Goal: Task Accomplishment & Management: Use online tool/utility

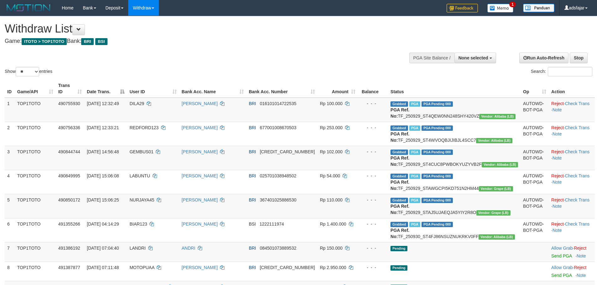
select select
select select "**"
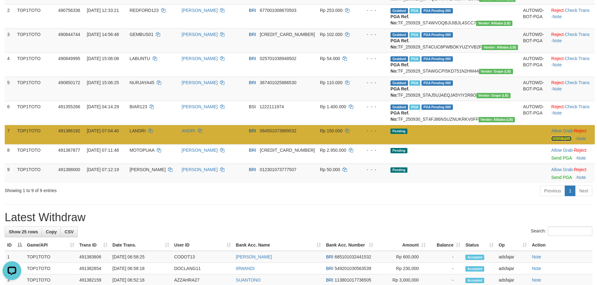
click at [552, 141] on link "Send PGA" at bounding box center [561, 138] width 20 height 5
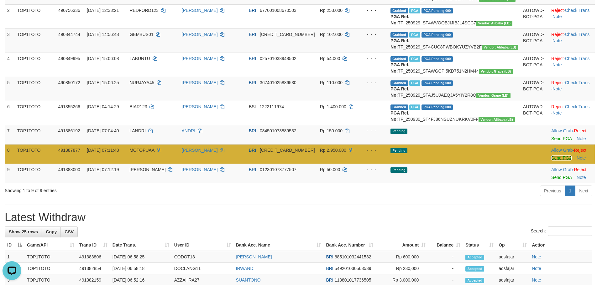
click at [551, 161] on link "Send PGA" at bounding box center [561, 158] width 20 height 5
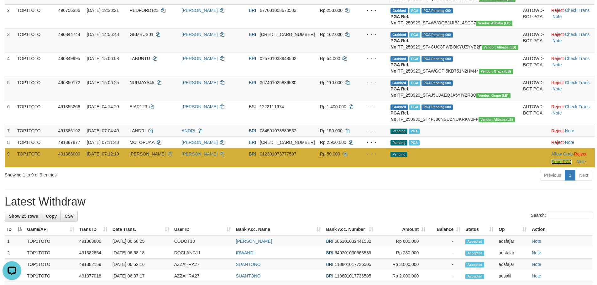
click at [551, 165] on link "Send PGA" at bounding box center [561, 162] width 20 height 5
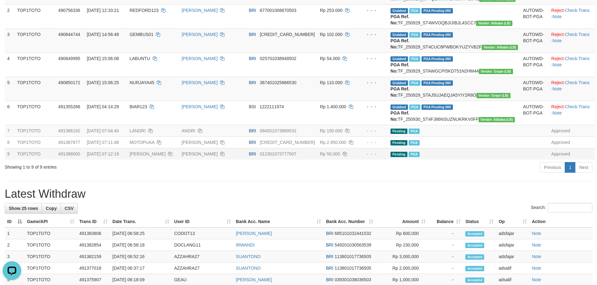
click at [212, 211] on div "**********" at bounding box center [298, 226] width 597 height 655
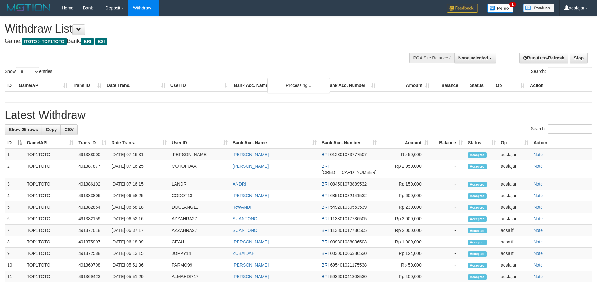
select select
select select "**"
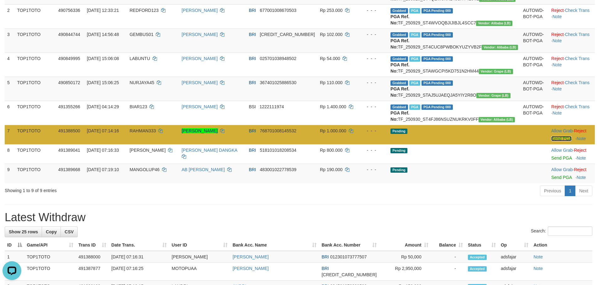
click at [552, 141] on link "Send PGA" at bounding box center [561, 138] width 20 height 5
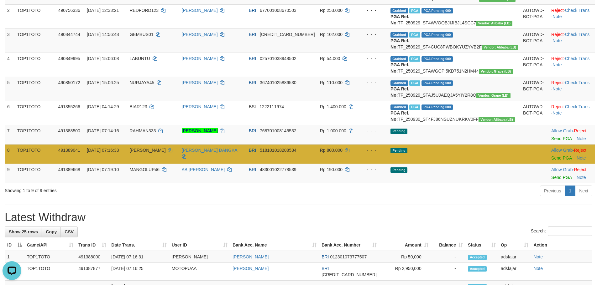
click at [549, 189] on body "Toggle navigation Home Bank Account List Load By Website Group [ITOTO] TOP1TOTO…" at bounding box center [298, 249] width 597 height 735
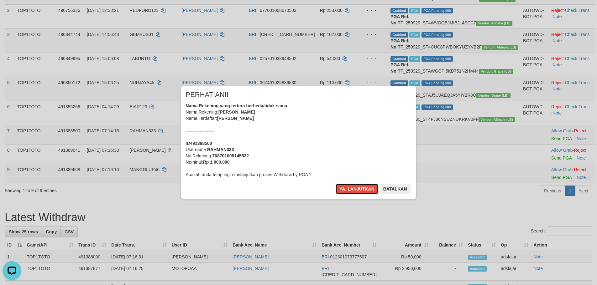
click at [336, 184] on button "Ya, lanjutkan" at bounding box center [357, 189] width 43 height 10
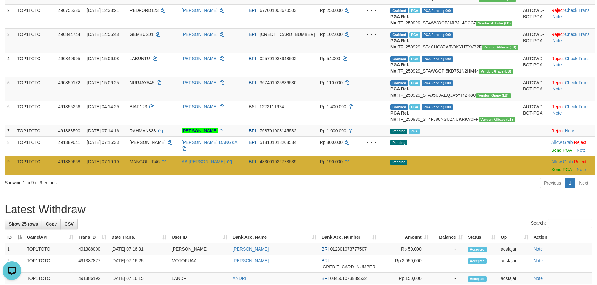
click at [549, 175] on td "Allow Grab · Reject Send PGA · Note" at bounding box center [572, 165] width 46 height 19
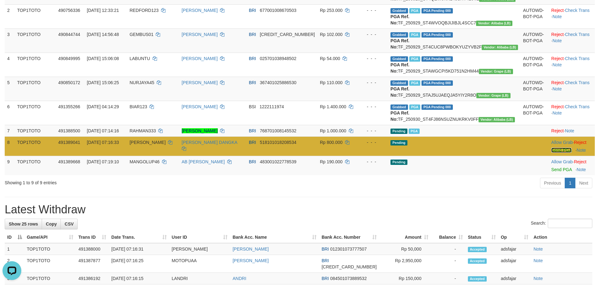
click at [551, 153] on link "Send PGA" at bounding box center [561, 150] width 20 height 5
click at [551, 172] on link "Send PGA" at bounding box center [561, 169] width 20 height 5
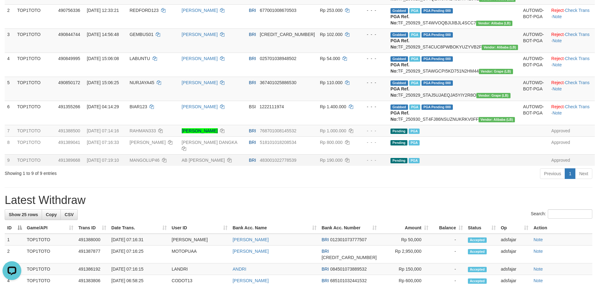
click at [378, 181] on div "Previous 1 Next" at bounding box center [423, 174] width 339 height 13
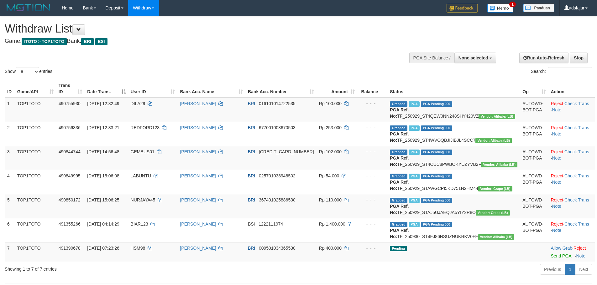
select select
select select "**"
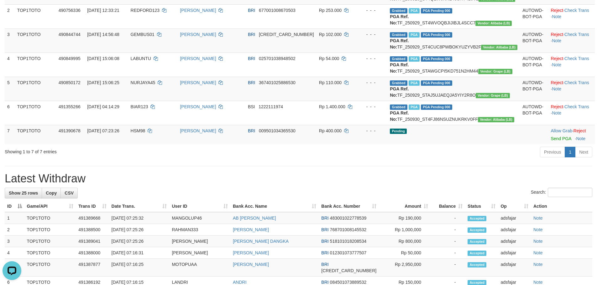
click at [411, 146] on div "ID Game/API Trans ID Date Trans. User ID Bank Acc. Name Bank Acc. Number Amount…" at bounding box center [298, 54] width 597 height 186
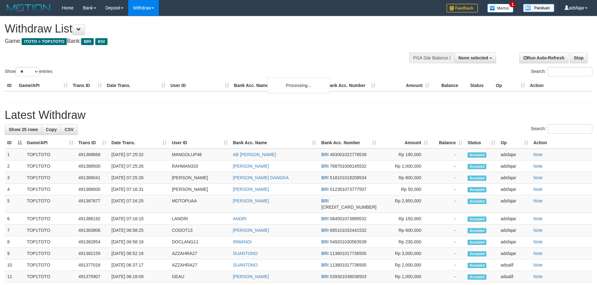
select select
select select "**"
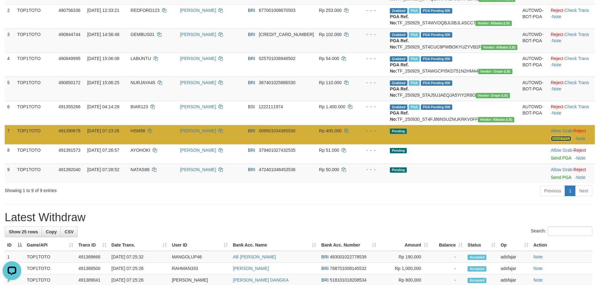
click at [551, 141] on link "Send PGA" at bounding box center [561, 138] width 20 height 5
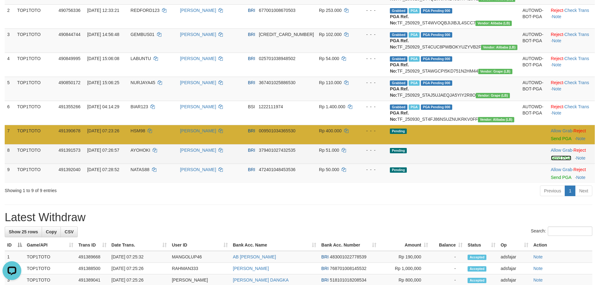
click at [551, 161] on link "Send PGA" at bounding box center [561, 158] width 20 height 5
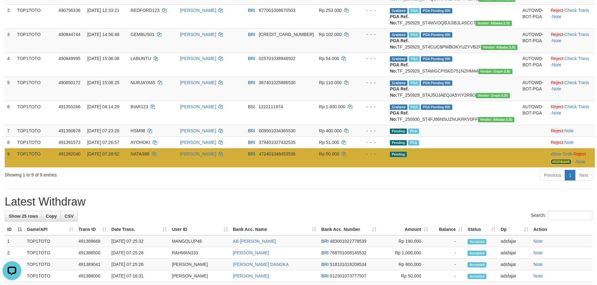
click at [551, 165] on link "Send PGA" at bounding box center [561, 162] width 20 height 5
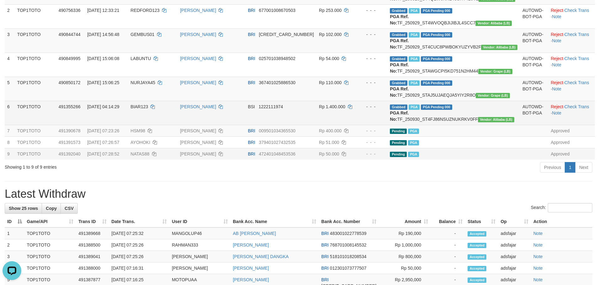
click at [245, 125] on td "[PERSON_NAME]" at bounding box center [211, 113] width 68 height 24
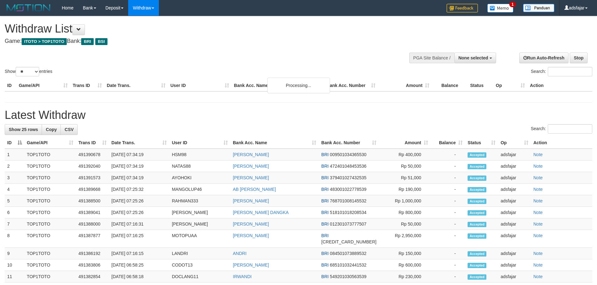
select select
select select "**"
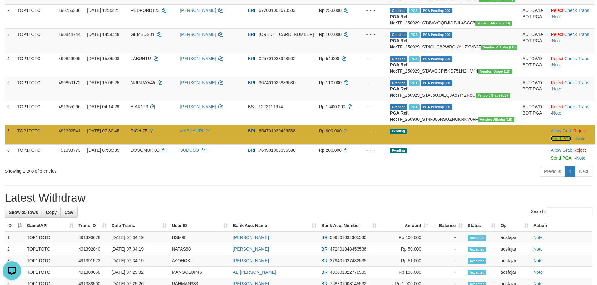
click at [551, 141] on link "Send PGA" at bounding box center [561, 138] width 20 height 5
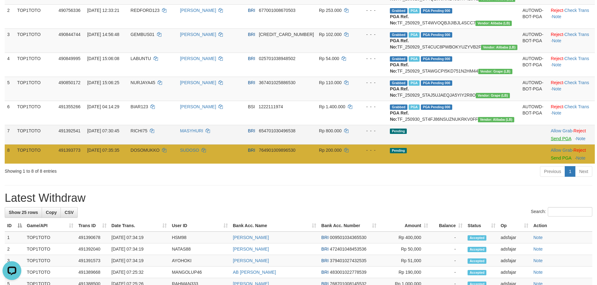
click at [548, 164] on td "Allow Grab · Reject Send PGA · Note" at bounding box center [571, 153] width 47 height 19
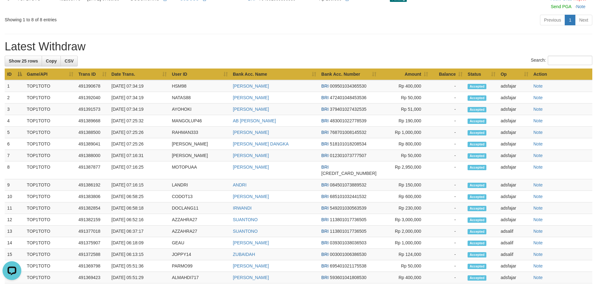
scroll to position [211, 0]
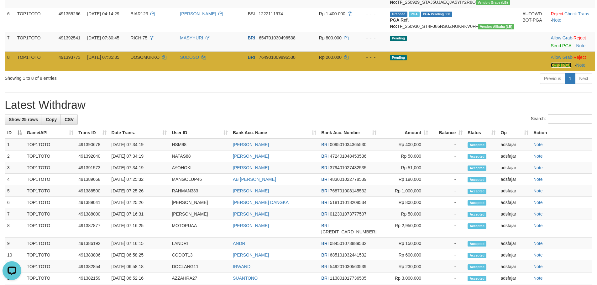
click at [553, 68] on link "Send PGA" at bounding box center [561, 65] width 20 height 5
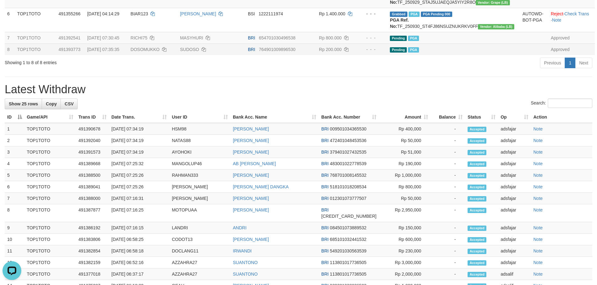
click at [238, 110] on div "Search:" at bounding box center [299, 104] width 588 height 11
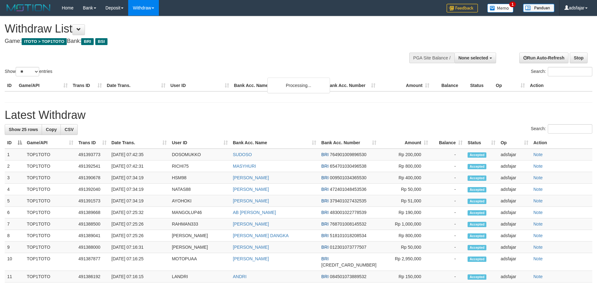
select select
select select "**"
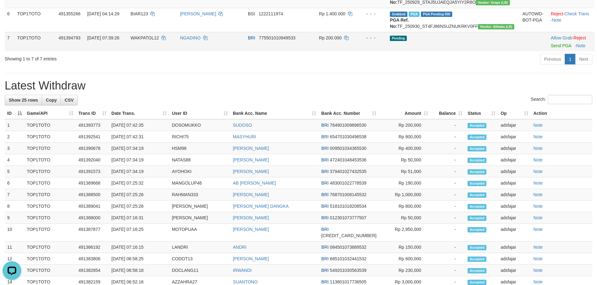
click at [245, 51] on td "NGADINO" at bounding box center [211, 41] width 68 height 19
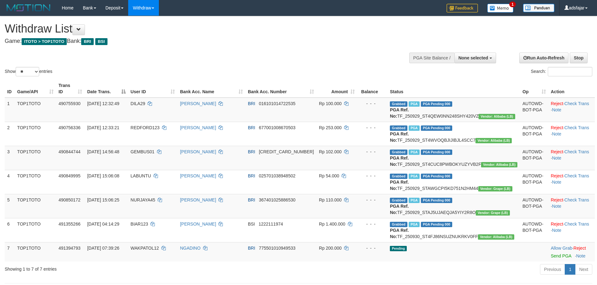
select select
select select "**"
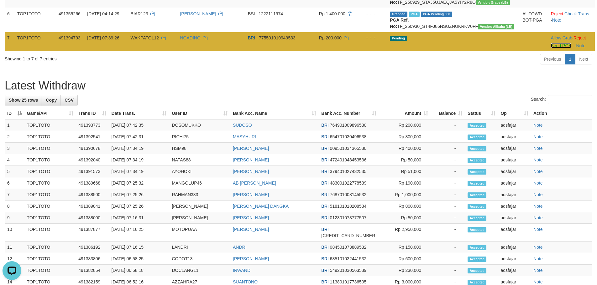
click at [551, 48] on link "Send PGA" at bounding box center [561, 45] width 20 height 5
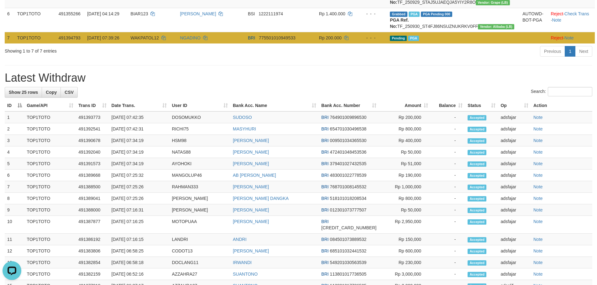
click at [151, 40] on span "WAKPATOL12" at bounding box center [145, 37] width 29 height 5
copy td "WAKPATOL12"
click at [208, 44] on td "NGADINO" at bounding box center [211, 38] width 68 height 12
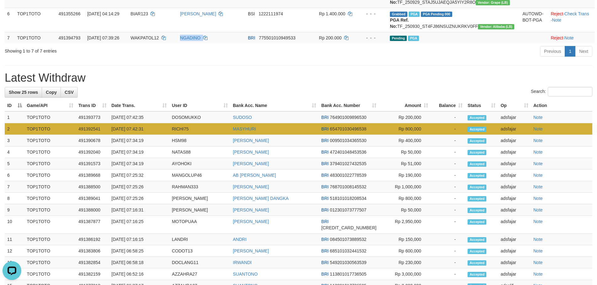
copy td "NGADINO"
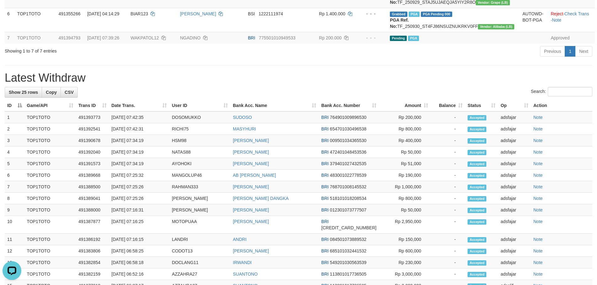
click at [194, 98] on div "Search:" at bounding box center [299, 92] width 588 height 11
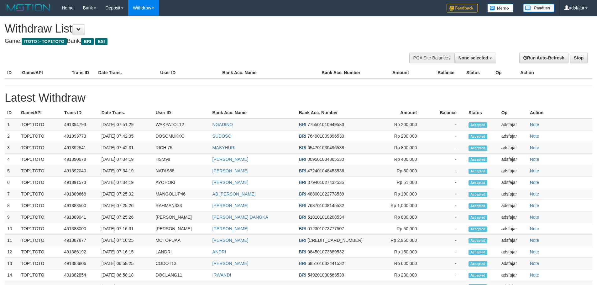
select select
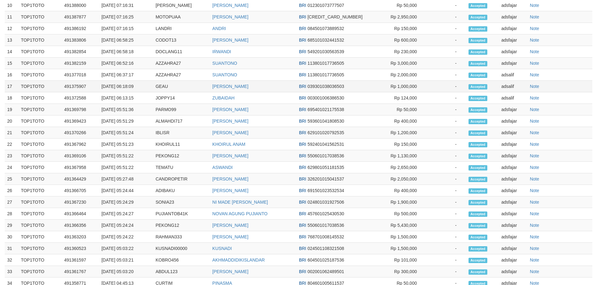
select select "**"
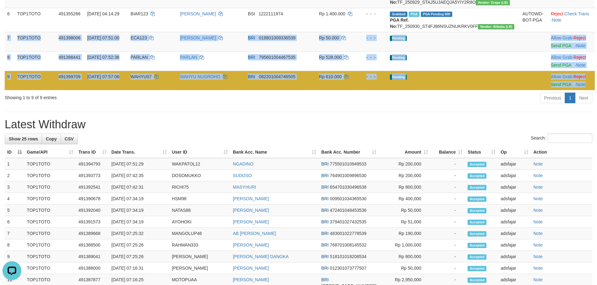
copy tbody "7 TOP1TOTO 491398006 [DATE] 07:51:00 ECA123 HARI PARTONO BRI 018801009336539 Rp…"
drag, startPoint x: 7, startPoint y: 67, endPoint x: 557, endPoint y: 77, distance: 550.0
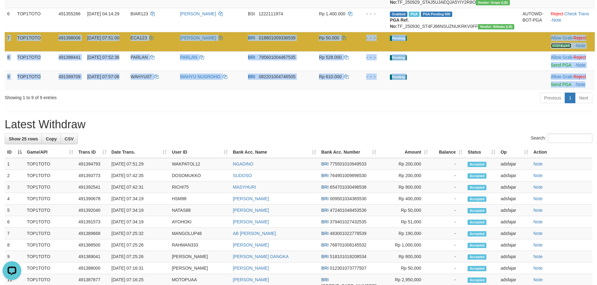
click at [553, 48] on link "Send PGA" at bounding box center [561, 45] width 20 height 5
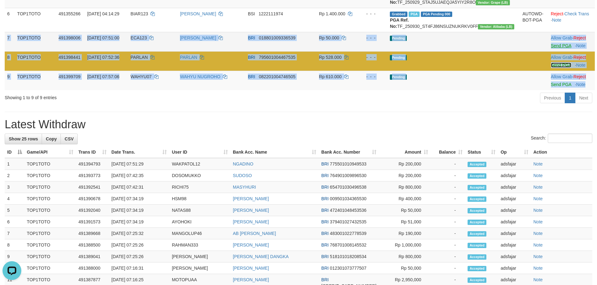
click at [551, 68] on link "Send PGA" at bounding box center [561, 65] width 20 height 5
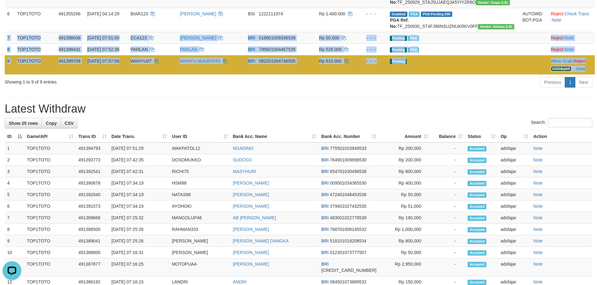
click at [551, 71] on link "Send PGA" at bounding box center [561, 68] width 20 height 5
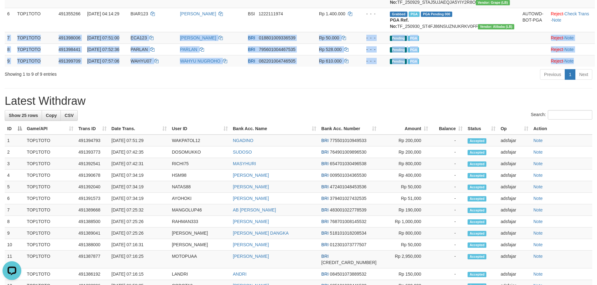
copy tbody "7 TOP1TOTO 491398006 30/09/2025 07:51:00 ECA123 HARI PARTONO BRI 01880100933653…"
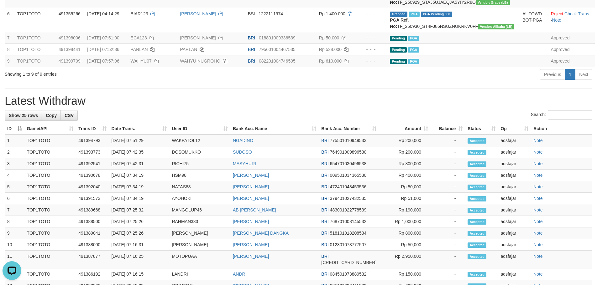
click at [255, 107] on h1 "Latest Withdraw" at bounding box center [299, 101] width 588 height 13
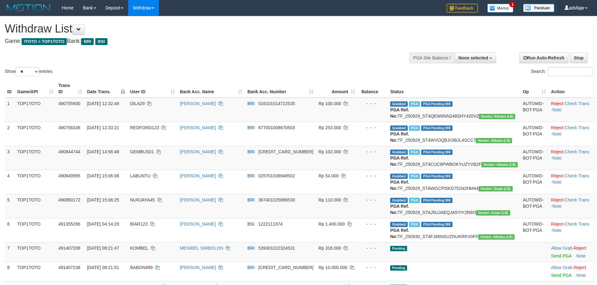
select select
select select "**"
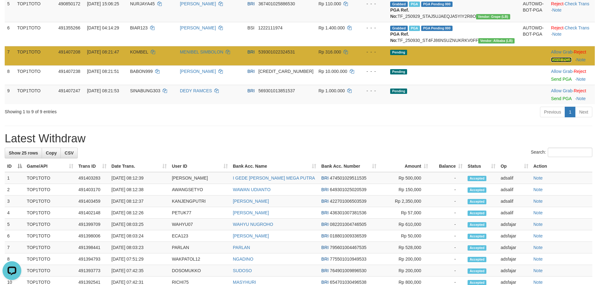
click at [555, 62] on link "Send PGA" at bounding box center [561, 59] width 20 height 5
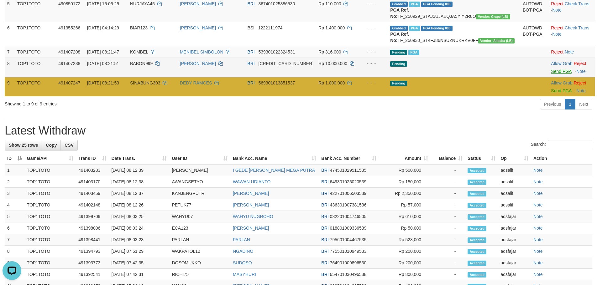
click at [548, 97] on td "Allow Grab · Reject Send PGA · Note" at bounding box center [571, 86] width 46 height 19
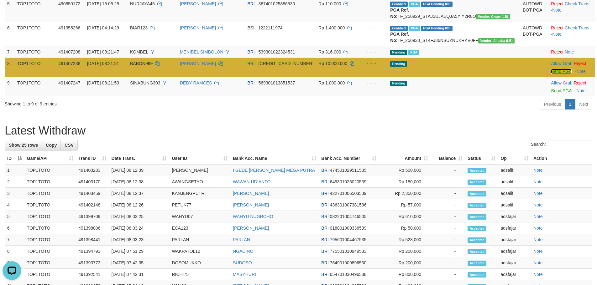
click at [551, 74] on link "Send PGA" at bounding box center [561, 71] width 20 height 5
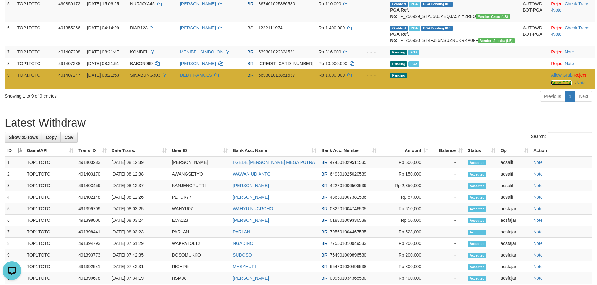
click at [551, 86] on link "Send PGA" at bounding box center [561, 83] width 20 height 5
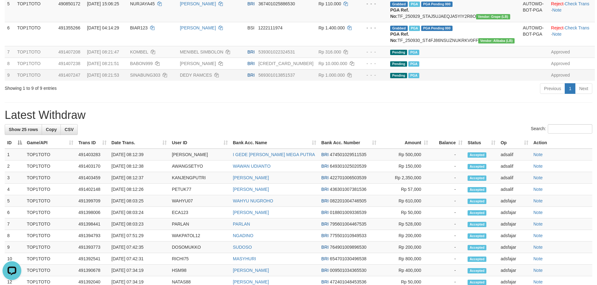
click at [165, 135] on div "**********" at bounding box center [298, 150] width 597 height 661
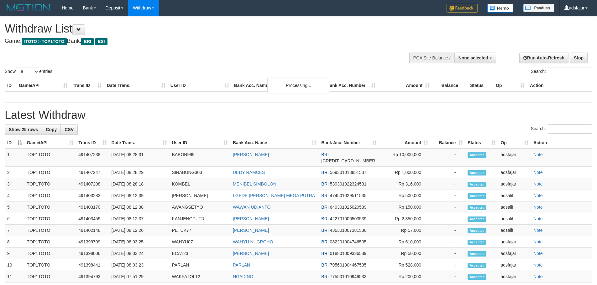
select select
select select "**"
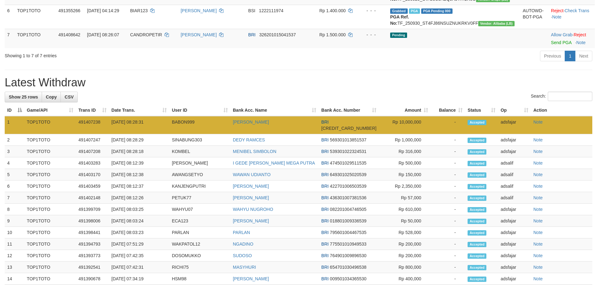
scroll to position [182, 0]
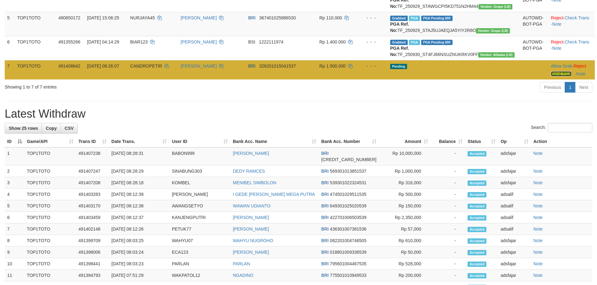
click at [551, 76] on link "Send PGA" at bounding box center [561, 73] width 20 height 5
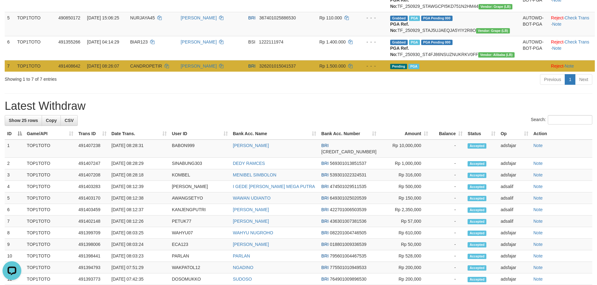
scroll to position [0, 0]
click at [160, 72] on td "CANDROPETIR" at bounding box center [153, 66] width 50 height 12
copy td "CANDROPETIR"
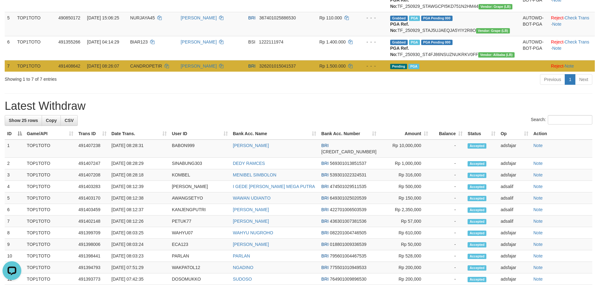
click at [209, 72] on td "CHANRO SIHOMBING" at bounding box center [212, 66] width 68 height 12
drag, startPoint x: 209, startPoint y: 102, endPoint x: 228, endPoint y: 99, distance: 19.4
click at [228, 72] on td "CHANRO SIHOMBING" at bounding box center [212, 66] width 68 height 12
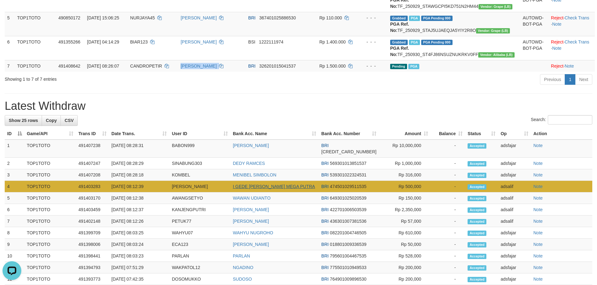
copy td "CHANRO SIHOMBING"
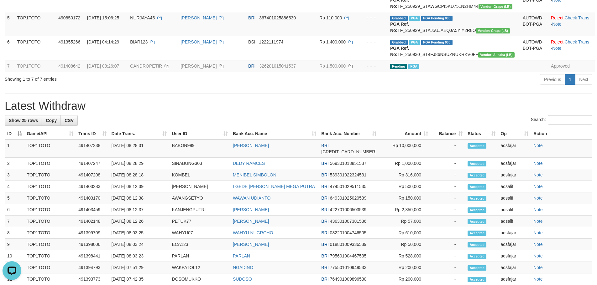
click at [274, 126] on div "Search:" at bounding box center [299, 120] width 588 height 11
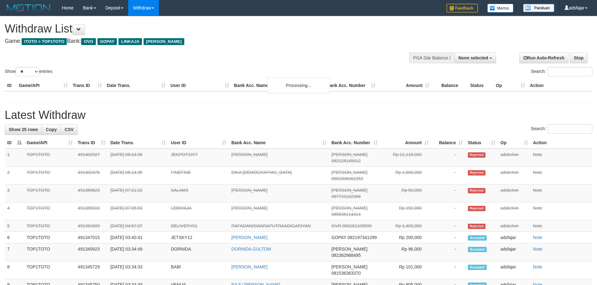
select select
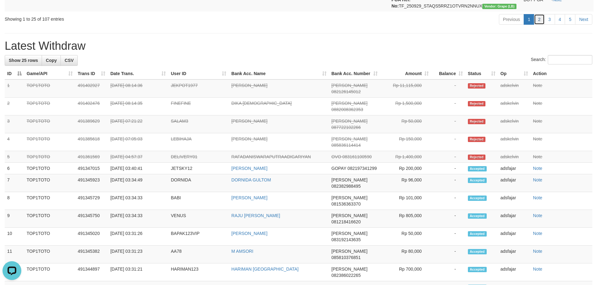
click at [536, 25] on link "2" at bounding box center [539, 19] width 11 height 11
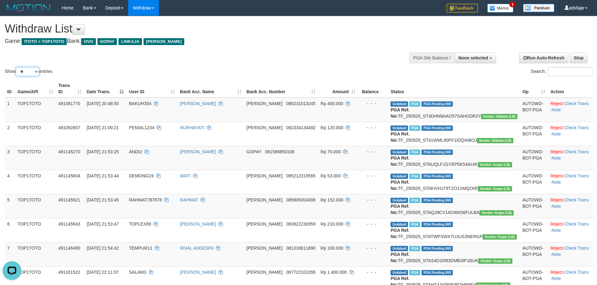
click at [32, 72] on select "** ** ** ***" at bounding box center [28, 71] width 24 height 9
select select "***"
click at [17, 67] on select "** ** ** ***" at bounding box center [28, 71] width 24 height 9
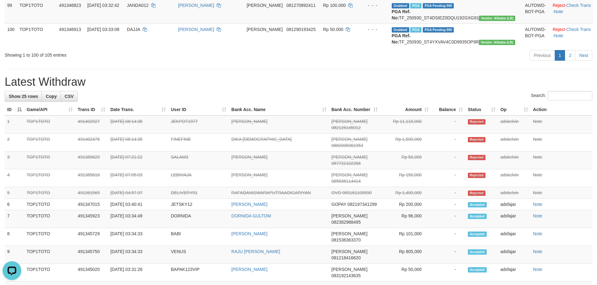
scroll to position [2444, 0]
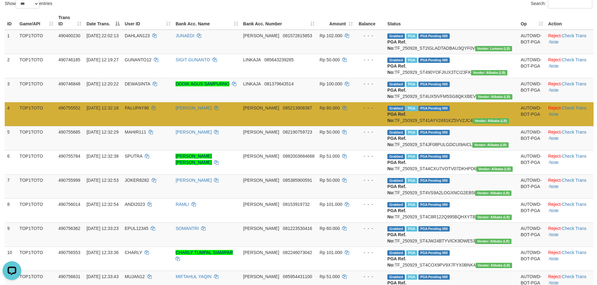
scroll to position [0, 0]
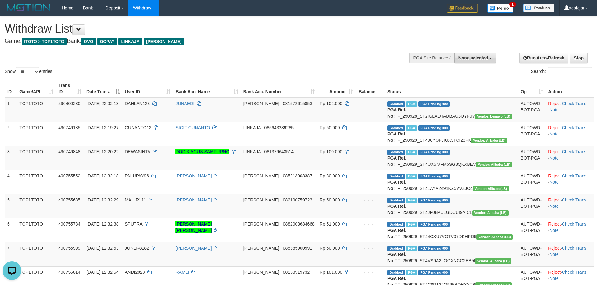
click at [472, 63] on button "None selected" at bounding box center [475, 58] width 42 height 11
click at [458, 88] on label "[ITOTO] TOP1TOTO" at bounding box center [466, 90] width 59 height 8
select select "***"
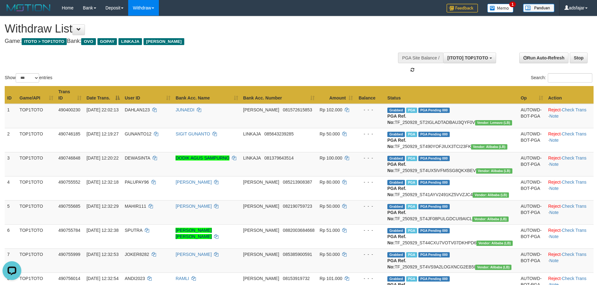
scroll to position [6, 0]
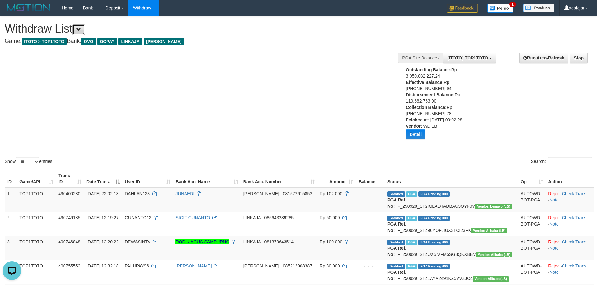
click at [79, 27] on button at bounding box center [78, 29] width 13 height 11
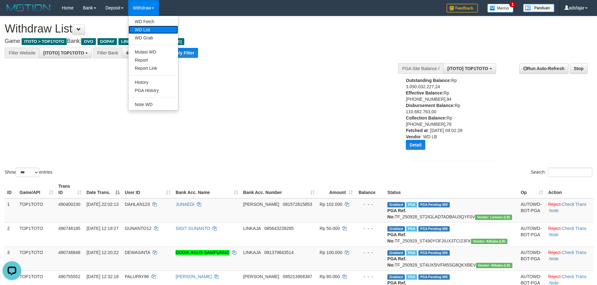
click at [148, 31] on link "WD List" at bounding box center [153, 30] width 50 height 8
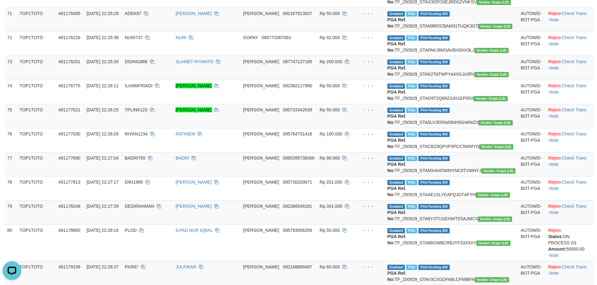
scroll to position [2469, 0]
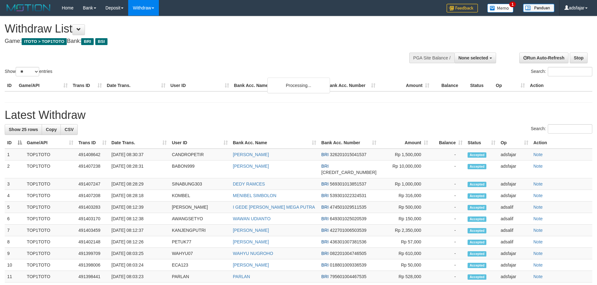
select select
select select "**"
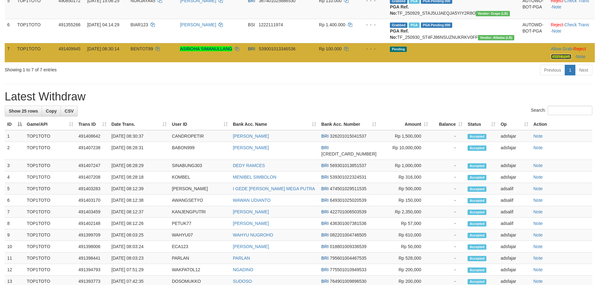
click at [556, 59] on link "Send PGA" at bounding box center [561, 56] width 20 height 5
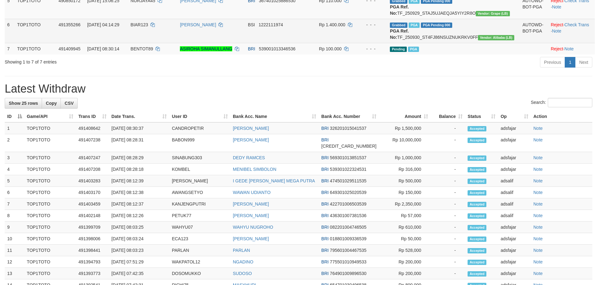
scroll to position [182, 0]
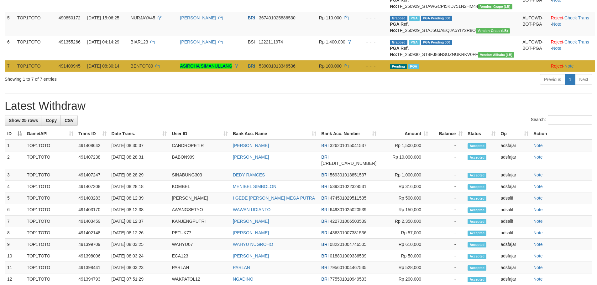
click at [153, 69] on span "BENTOT89" at bounding box center [142, 66] width 23 height 5
copy td "BENTOT89"
click at [206, 72] on td "ASIROHA SIMANULLANG" at bounding box center [211, 66] width 68 height 12
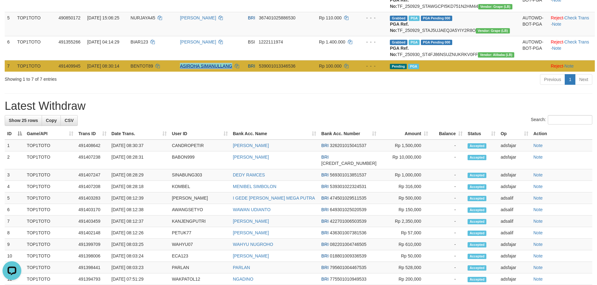
drag, startPoint x: 206, startPoint y: 102, endPoint x: 239, endPoint y: 96, distance: 33.7
click at [239, 72] on td "ASIROHA SIMANULLANG" at bounding box center [211, 66] width 68 height 12
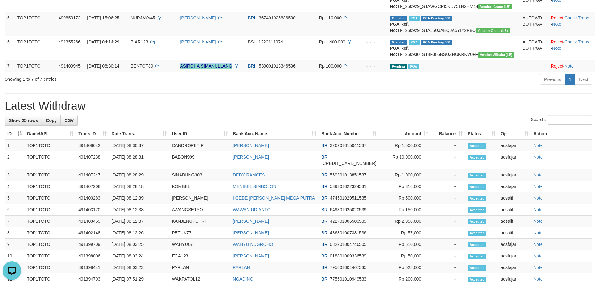
copy link "ASIROHA SIMANULLANG"
click at [352, 87] on div "Previous 1 Next" at bounding box center [423, 80] width 339 height 13
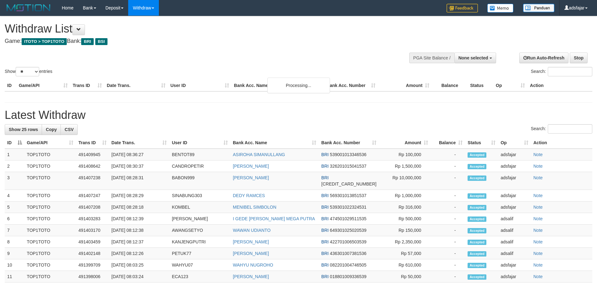
select select
select select "**"
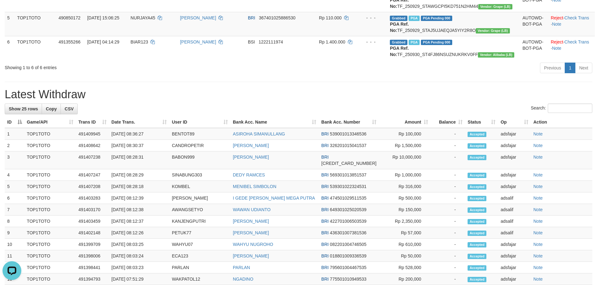
click at [268, 76] on div "Previous 1 Next" at bounding box center [423, 68] width 339 height 13
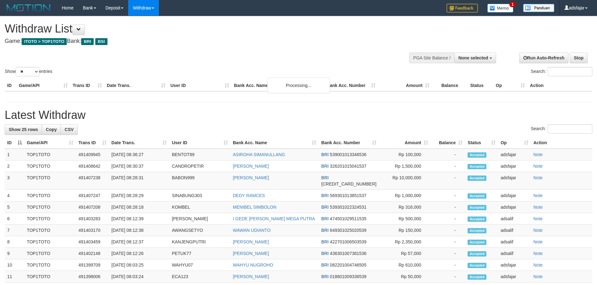
select select
select select "**"
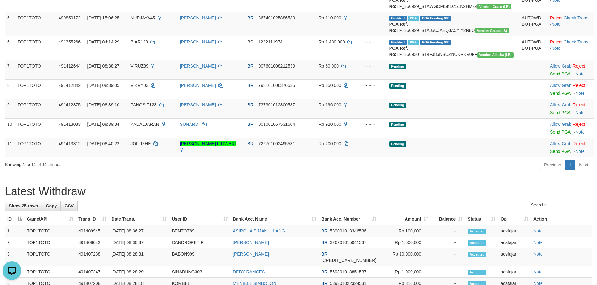
click at [315, 173] on div "Previous 1 Next" at bounding box center [423, 165] width 339 height 13
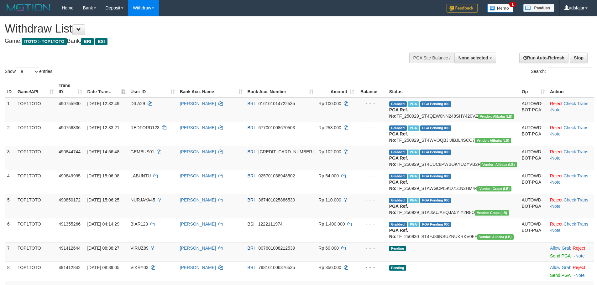
select select
select select "**"
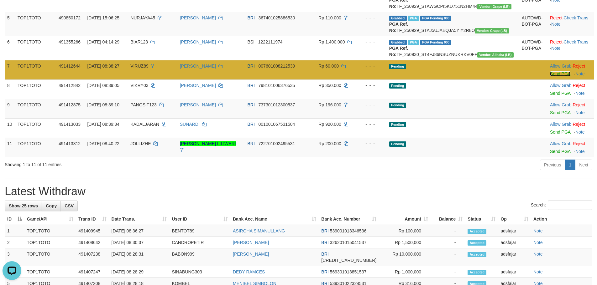
click at [550, 76] on link "Send PGA" at bounding box center [560, 73] width 20 height 5
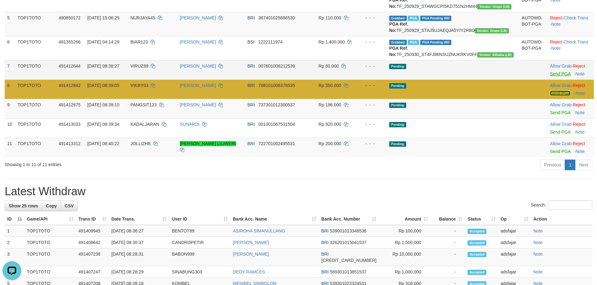
click at [550, 96] on link "Send PGA" at bounding box center [560, 93] width 20 height 5
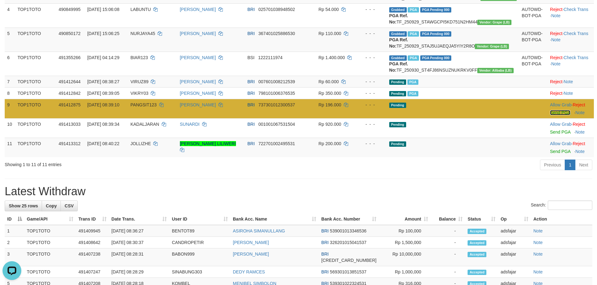
click at [550, 115] on link "Send PGA" at bounding box center [560, 112] width 20 height 5
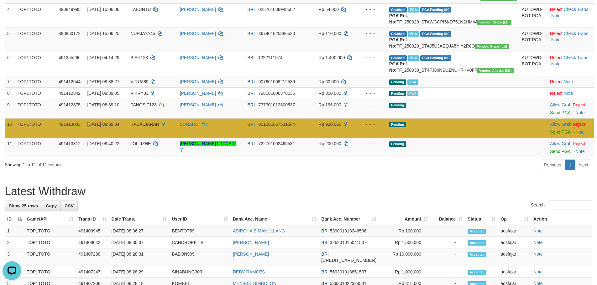
click at [547, 138] on td "Allow Grab · Reject Send PGA · Note" at bounding box center [570, 127] width 46 height 19
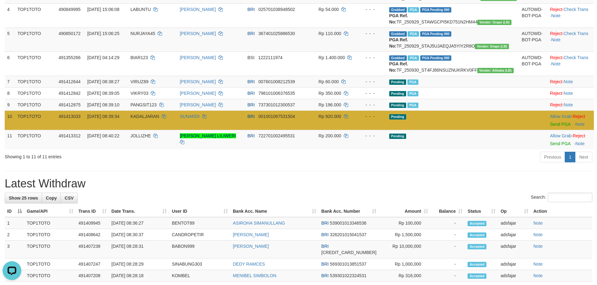
scroll to position [159, 0]
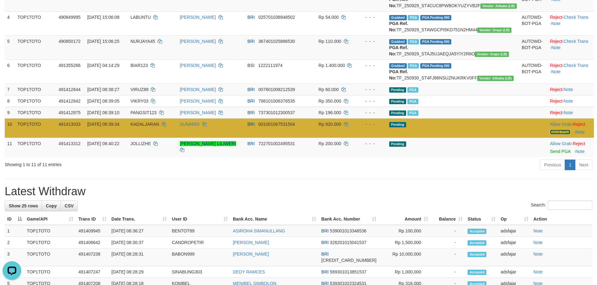
click at [550, 135] on link "Send PGA" at bounding box center [560, 132] width 20 height 5
click at [550, 154] on link "Send PGA" at bounding box center [560, 151] width 20 height 5
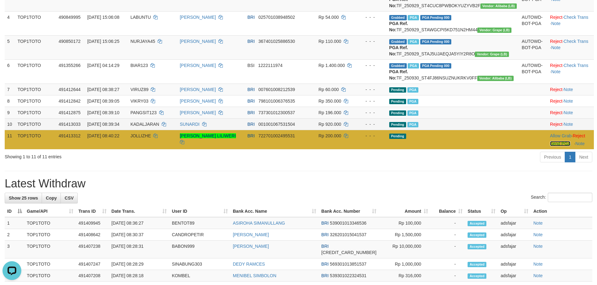
scroll to position [151, 0]
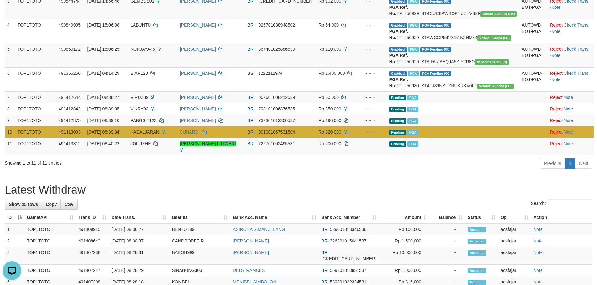
click at [496, 138] on td "Pending PGA" at bounding box center [453, 132] width 133 height 12
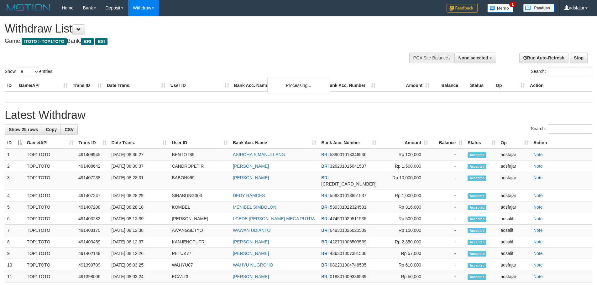
select select
select select "**"
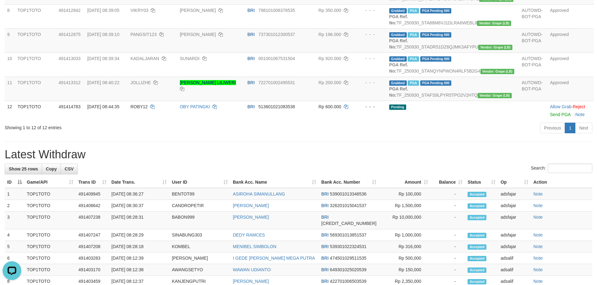
click at [444, 136] on div "Previous 1 Next" at bounding box center [423, 128] width 339 height 13
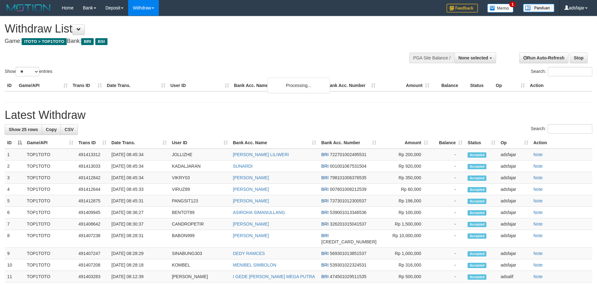
select select
select select "**"
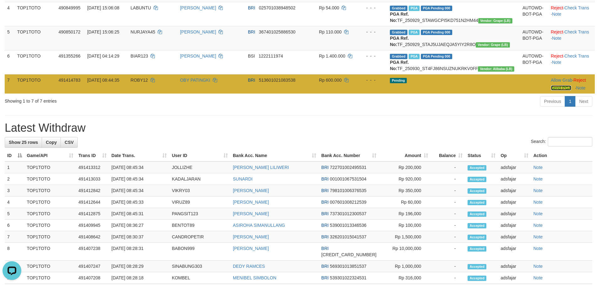
click at [551, 91] on link "Send PGA" at bounding box center [561, 88] width 20 height 5
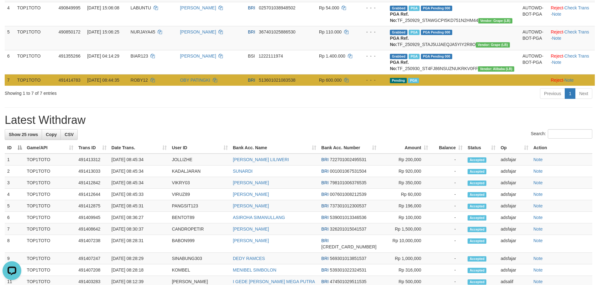
click at [148, 83] on span "ROBY12" at bounding box center [139, 80] width 17 height 5
copy td "ROBY12"
click at [207, 86] on td "OBY PATINGKI" at bounding box center [211, 80] width 68 height 12
drag, startPoint x: 207, startPoint y: 117, endPoint x: 221, endPoint y: 115, distance: 13.3
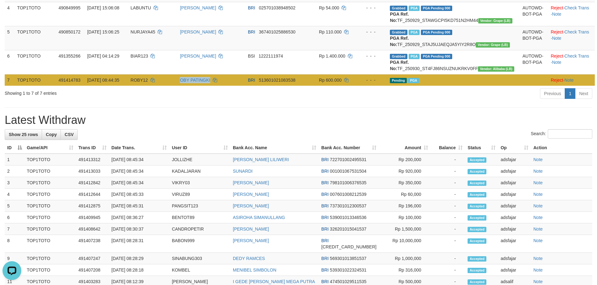
click at [221, 86] on td "OBY PATINGKI" at bounding box center [211, 80] width 68 height 12
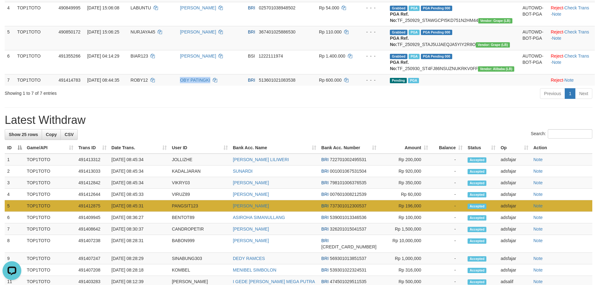
copy link "OBY PATINGKI"
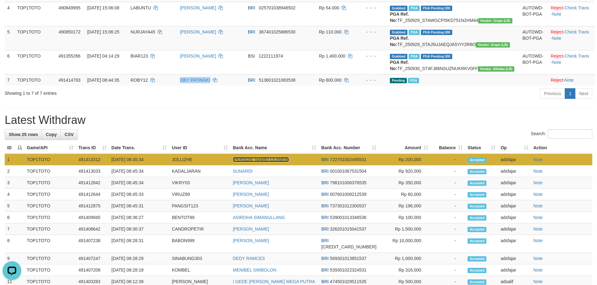
click at [281, 162] on link "[PERSON_NAME] LILIWERI" at bounding box center [261, 159] width 56 height 5
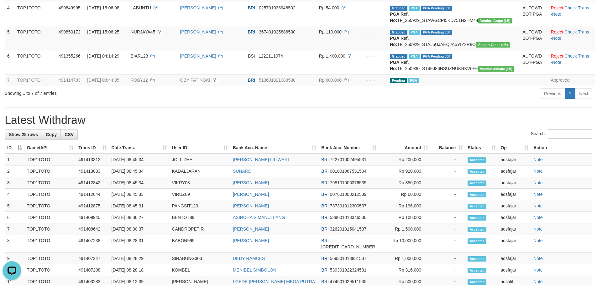
click at [255, 101] on div "Previous 1 Next" at bounding box center [423, 94] width 339 height 13
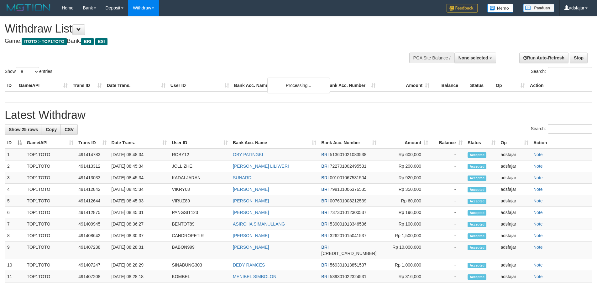
select select
select select "**"
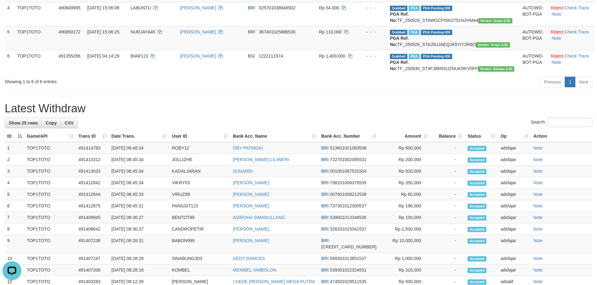
click at [196, 129] on div "Search:" at bounding box center [299, 123] width 588 height 11
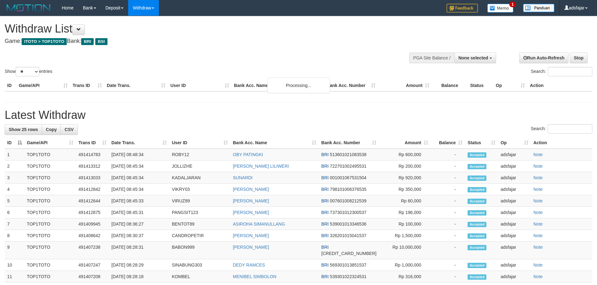
select select
select select "**"
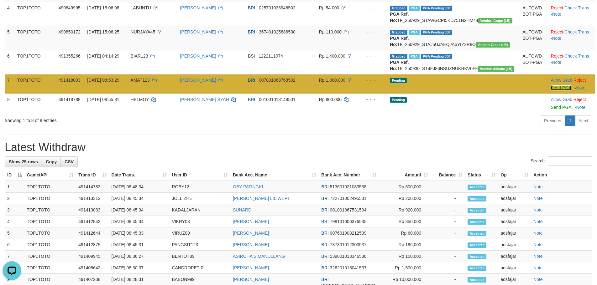
click at [551, 91] on link "Send PGA" at bounding box center [561, 88] width 20 height 5
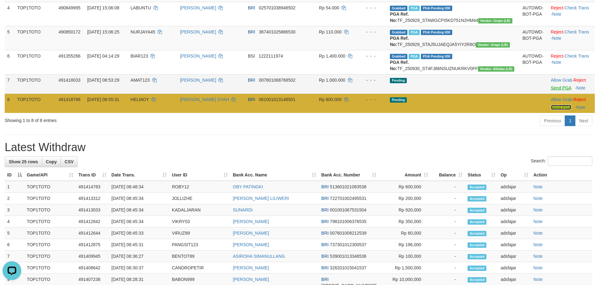
click at [551, 110] on link "Send PGA" at bounding box center [561, 107] width 20 height 5
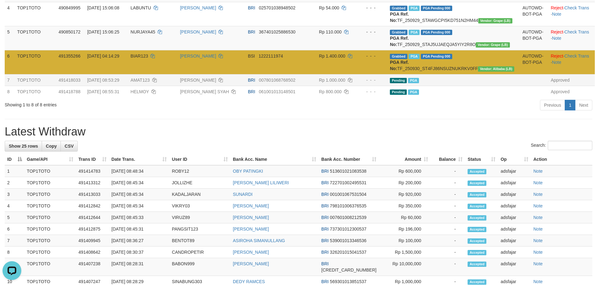
click at [146, 74] on td "BIAR123" at bounding box center [153, 62] width 50 height 24
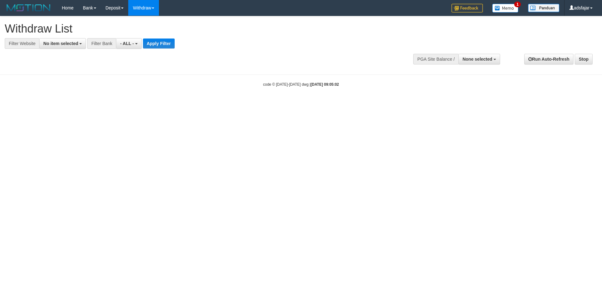
select select
click at [50, 41] on span "No item selected" at bounding box center [60, 43] width 35 height 5
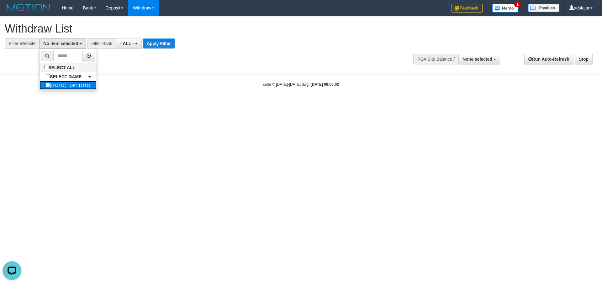
click at [52, 86] on label "[ITOTO] TOP1TOTO" at bounding box center [67, 85] width 57 height 9
select select "***"
click at [137, 46] on span "- ALL -" at bounding box center [133, 43] width 14 height 5
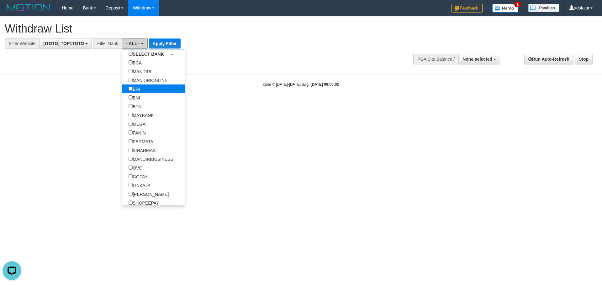
scroll to position [0, 0]
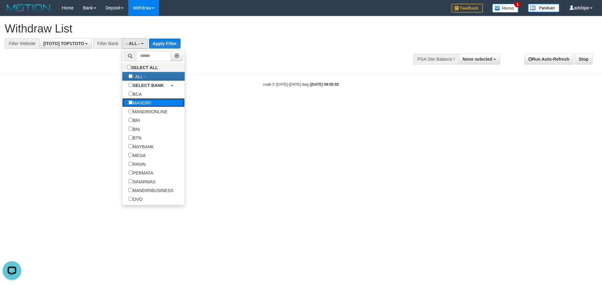
click at [145, 99] on label "MANDIRI" at bounding box center [139, 102] width 35 height 9
select select "*******"
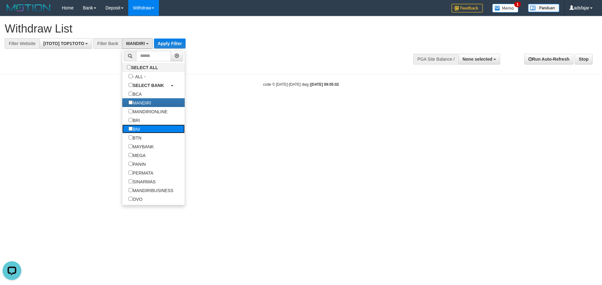
click at [137, 127] on label "BNI" at bounding box center [134, 129] width 24 height 9
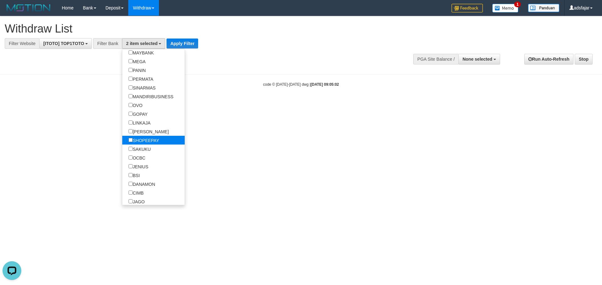
scroll to position [125, 0]
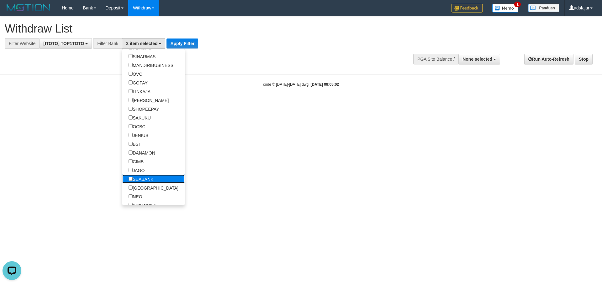
click at [146, 179] on label "SEABANK" at bounding box center [140, 179] width 37 height 9
click at [179, 48] on button "Apply Filter" at bounding box center [182, 44] width 32 height 10
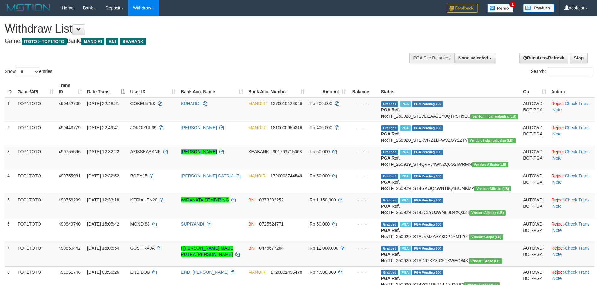
select select
select select "**"
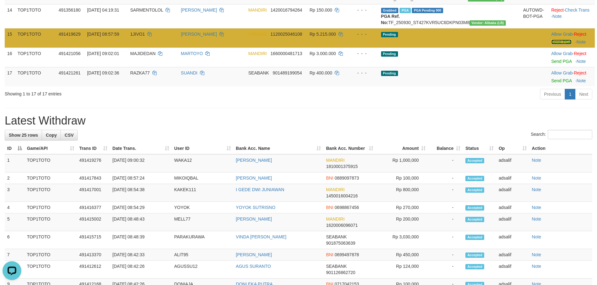
click at [551, 44] on link "Send PGA" at bounding box center [561, 41] width 20 height 5
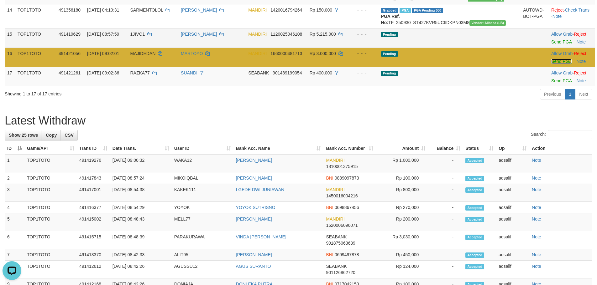
click at [551, 64] on link "Send PGA" at bounding box center [561, 61] width 20 height 5
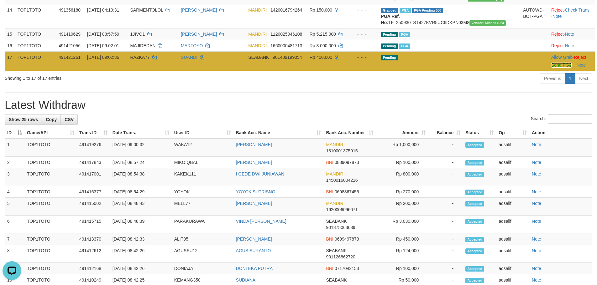
click at [551, 68] on link "Send PGA" at bounding box center [561, 65] width 20 height 5
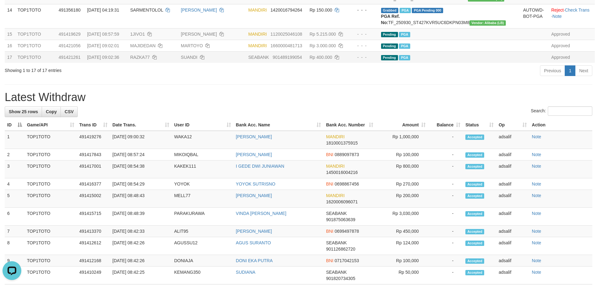
click at [268, 78] on div "Previous 1 Next" at bounding box center [423, 71] width 339 height 13
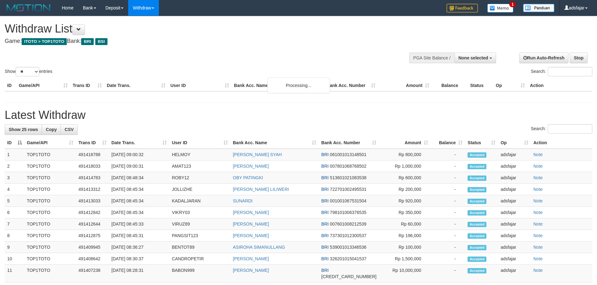
select select
select select "**"
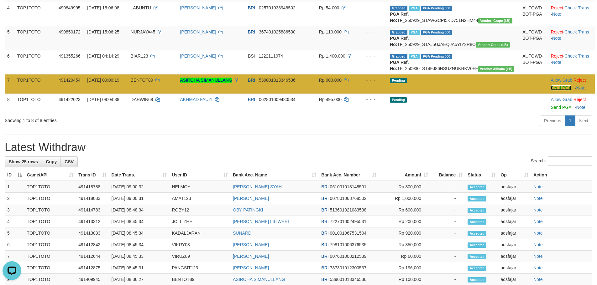
click at [554, 91] on link "Send PGA" at bounding box center [561, 88] width 20 height 5
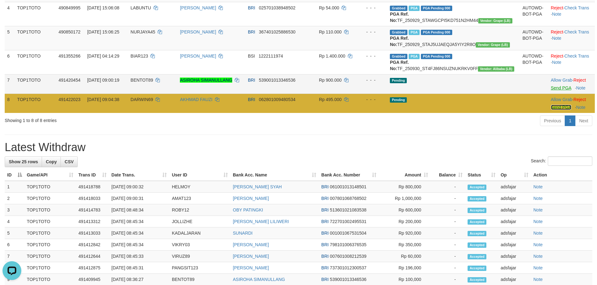
click at [551, 110] on link "Send PGA" at bounding box center [561, 107] width 20 height 5
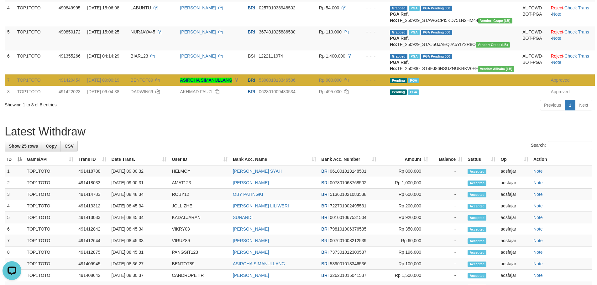
click at [276, 113] on div "Previous 1 Next" at bounding box center [423, 105] width 339 height 13
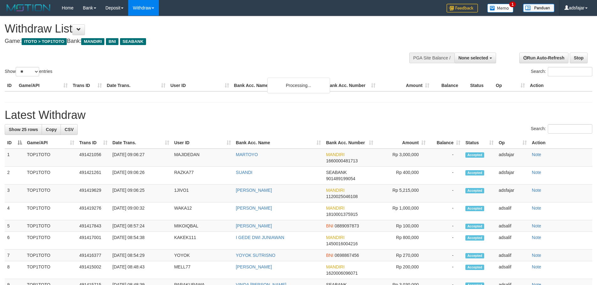
select select
select select "**"
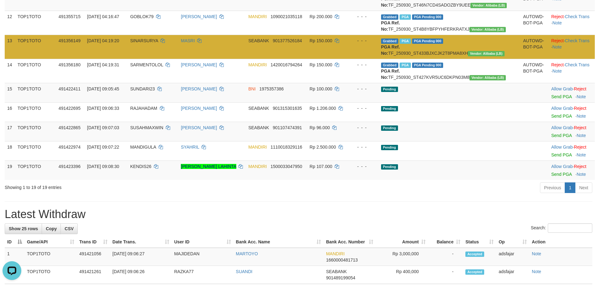
scroll to position [439, 0]
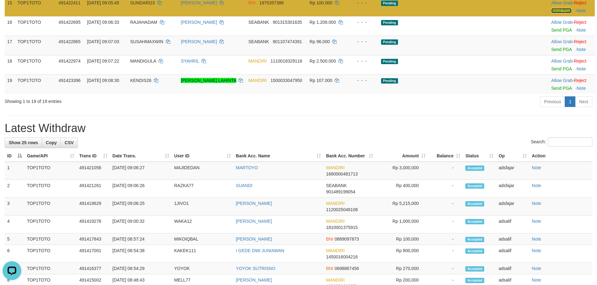
click at [552, 13] on link "Send PGA" at bounding box center [561, 10] width 20 height 5
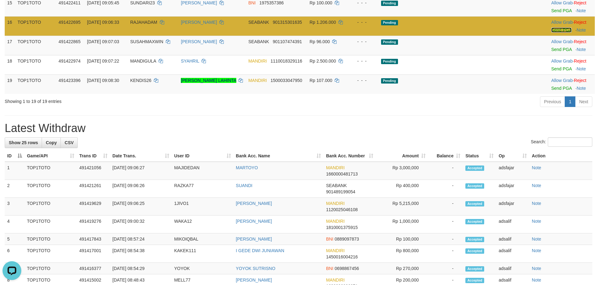
click at [551, 33] on link "Send PGA" at bounding box center [561, 30] width 20 height 5
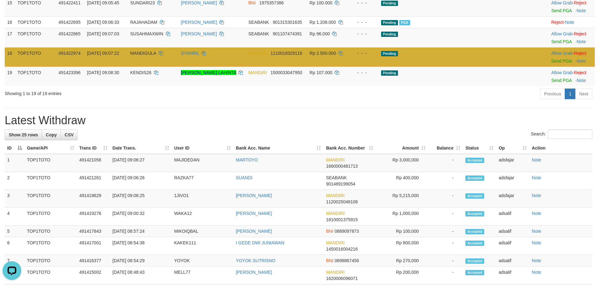
click at [549, 67] on td "Allow Grab · Reject Send PGA · Note" at bounding box center [572, 56] width 46 height 19
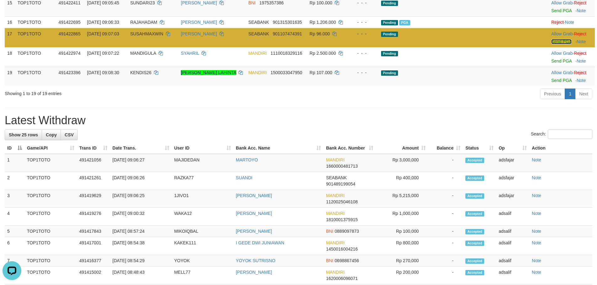
click at [551, 44] on link "Send PGA" at bounding box center [561, 41] width 20 height 5
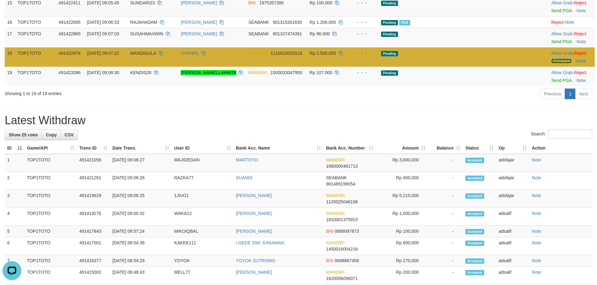
click at [551, 64] on link "Send PGA" at bounding box center [561, 61] width 20 height 5
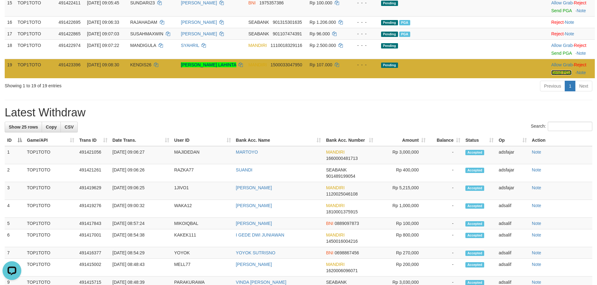
click at [551, 75] on link "Send PGA" at bounding box center [561, 72] width 20 height 5
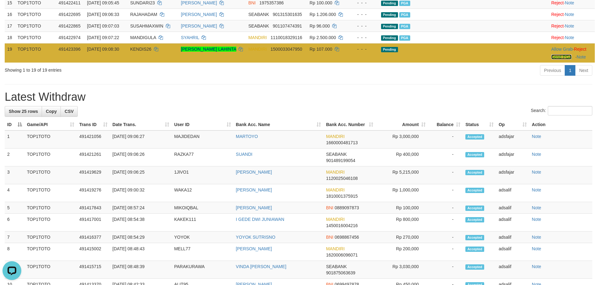
click at [551, 60] on link "Send PGA" at bounding box center [561, 57] width 20 height 5
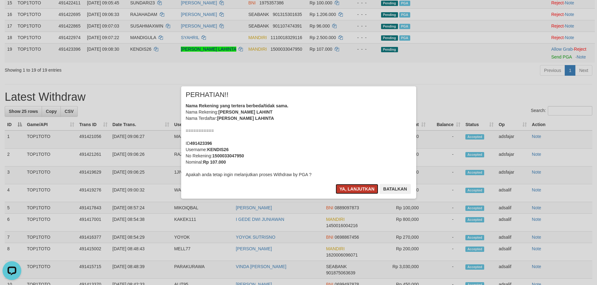
click at [346, 190] on button "Ya, lanjutkan" at bounding box center [357, 189] width 43 height 10
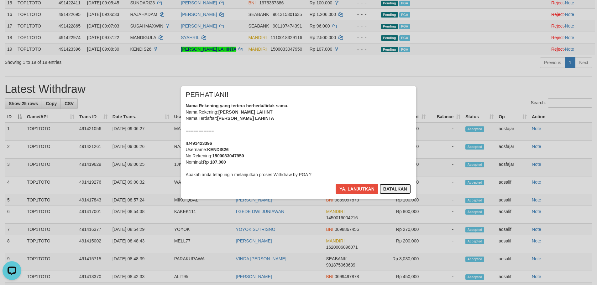
click at [390, 191] on button "Batalkan" at bounding box center [394, 189] width 31 height 10
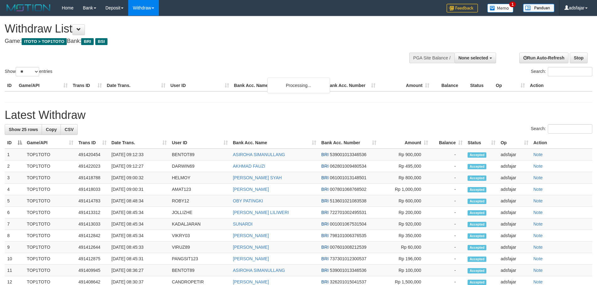
select select
select select "**"
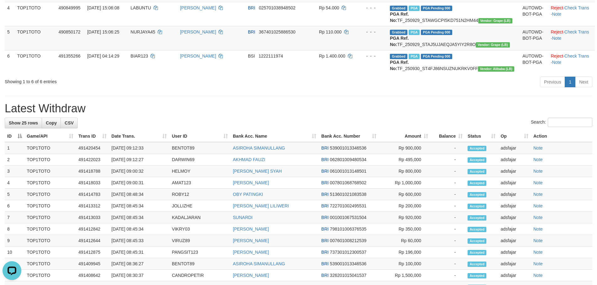
click at [303, 90] on div "Previous 1 Next" at bounding box center [423, 82] width 339 height 13
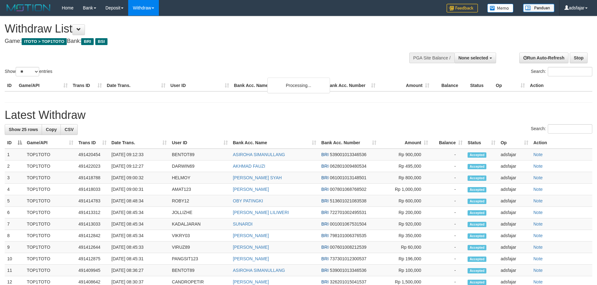
select select
select select "**"
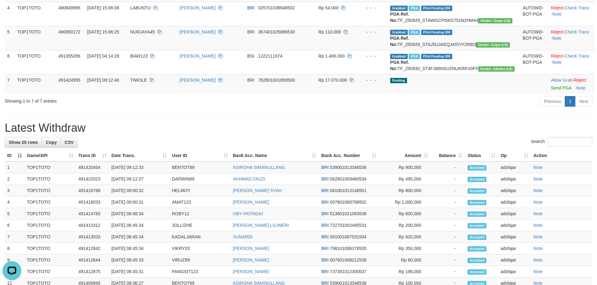
click at [311, 144] on div "**********" at bounding box center [298, 171] width 597 height 646
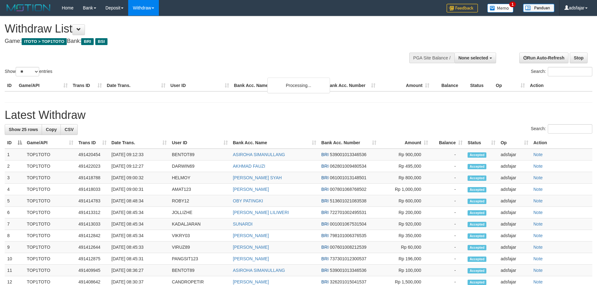
select select
select select "**"
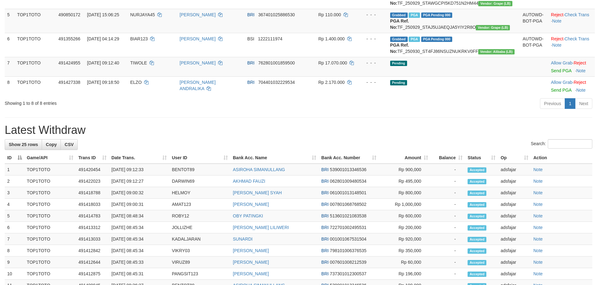
scroll to position [168, 0]
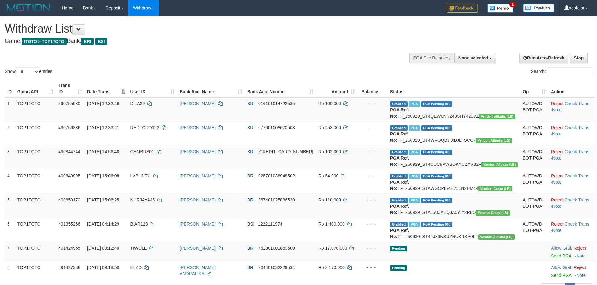
select select
select select "**"
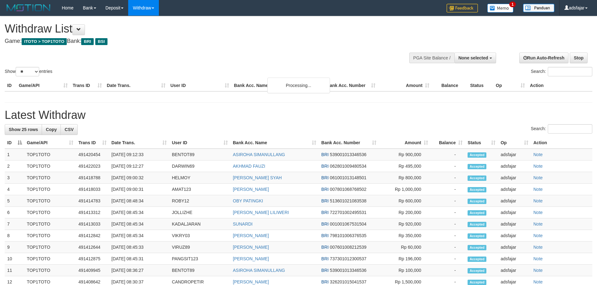
select select
select select "**"
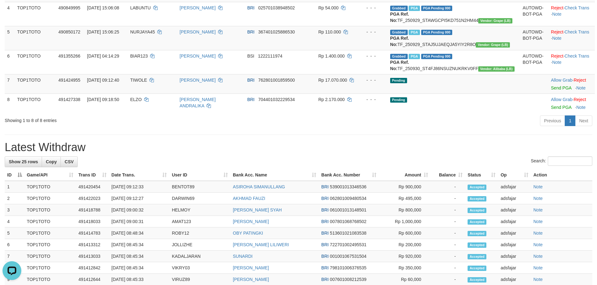
click at [381, 169] on div "**********" at bounding box center [298, 180] width 597 height 665
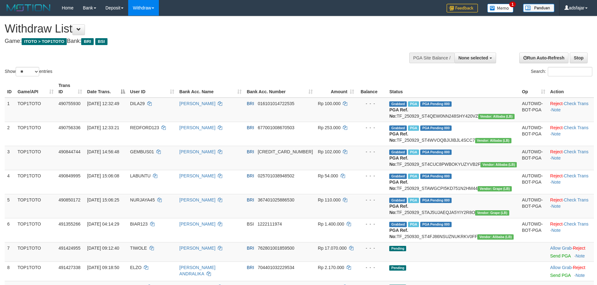
select select
select select "**"
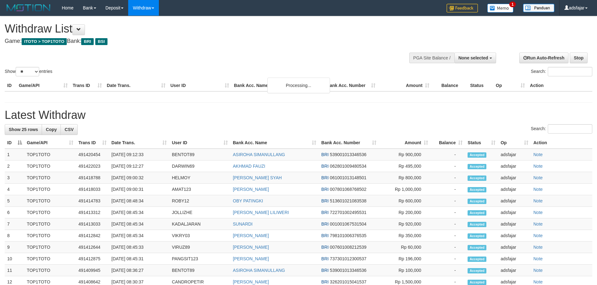
select select
select select "**"
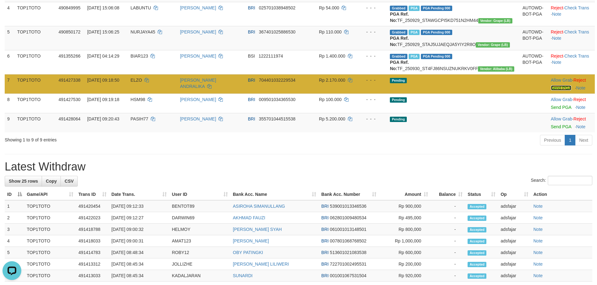
click at [551, 91] on link "Send PGA" at bounding box center [561, 88] width 20 height 5
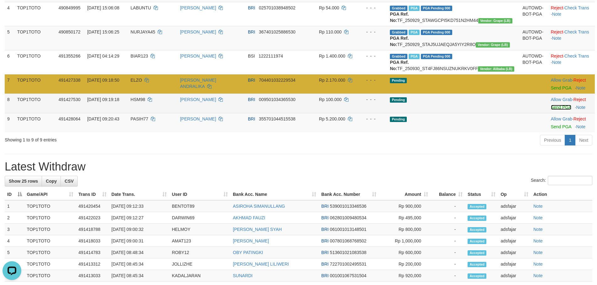
click at [551, 110] on link "Send PGA" at bounding box center [561, 107] width 20 height 5
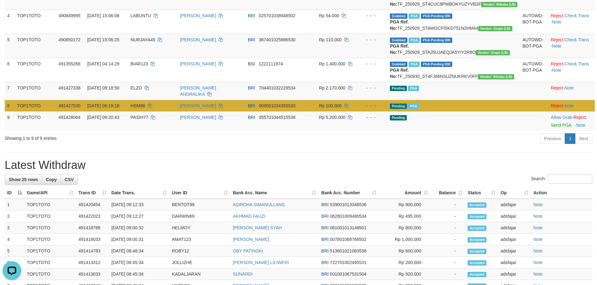
scroll to position [153, 0]
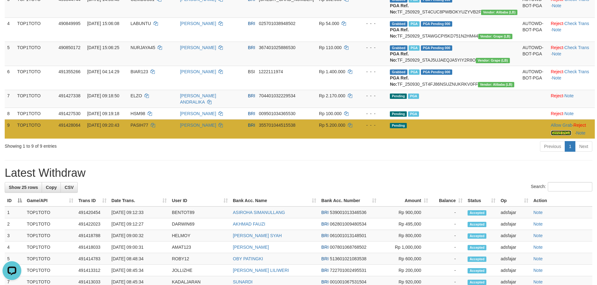
click at [551, 136] on link "Send PGA" at bounding box center [561, 133] width 20 height 5
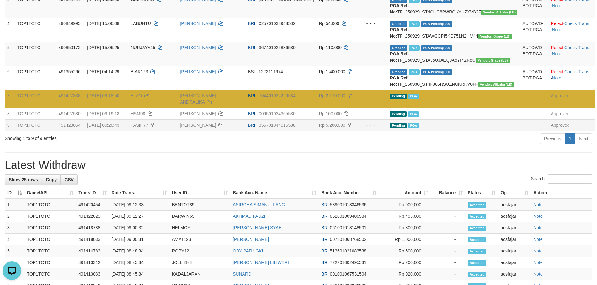
click at [296, 108] on td "BRI 704401032229534" at bounding box center [280, 99] width 71 height 18
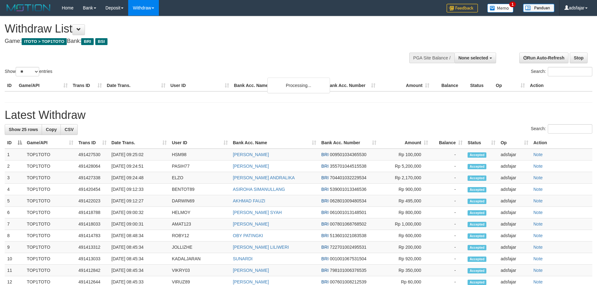
select select
select select "**"
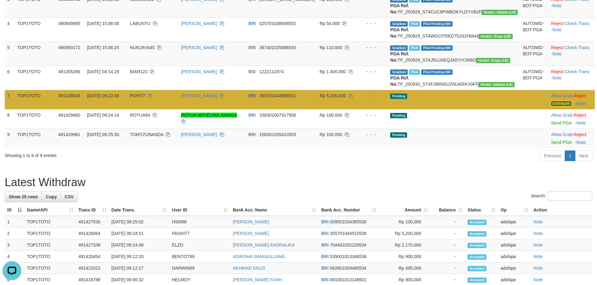
click at [551, 106] on link "Send PGA" at bounding box center [561, 103] width 20 height 5
click at [551, 126] on link "Send PGA" at bounding box center [561, 123] width 20 height 5
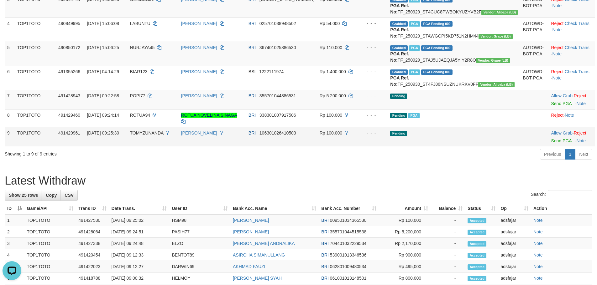
click at [547, 162] on div "Previous 1 Next" at bounding box center [423, 155] width 339 height 13
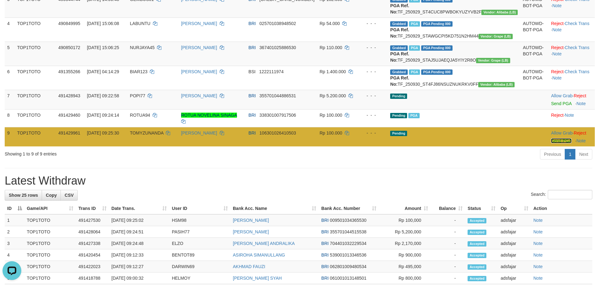
click at [551, 144] on link "Send PGA" at bounding box center [561, 141] width 20 height 5
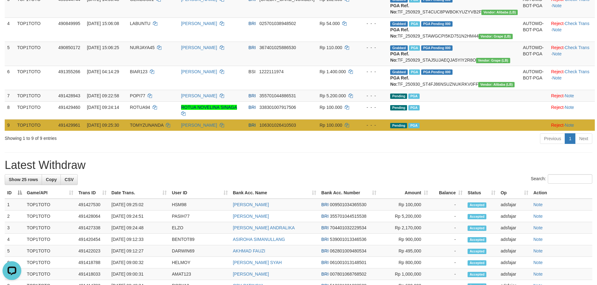
click at [246, 131] on td "[PERSON_NAME]" at bounding box center [212, 125] width 67 height 12
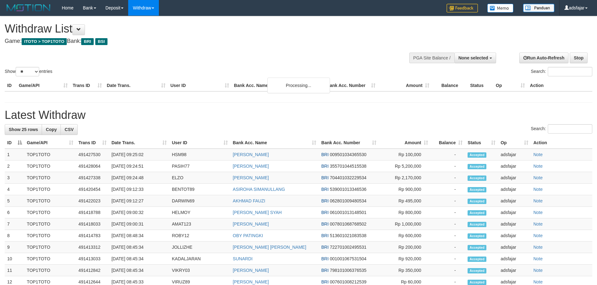
select select
select select "**"
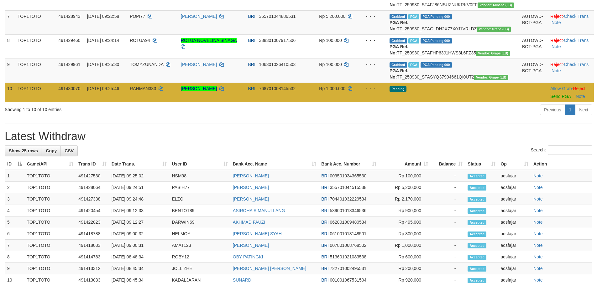
scroll to position [233, 0]
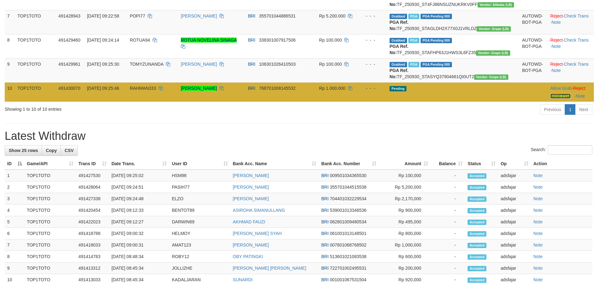
click at [550, 99] on link "Send PGA" at bounding box center [560, 96] width 20 height 5
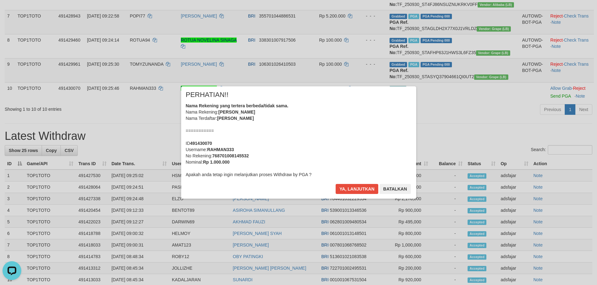
click at [155, 142] on div "× PERHATIAN!! Nama Rekening yang tertera berbeda/tidak sama. Nama Rekening: SYA…" at bounding box center [298, 142] width 367 height 112
click at [336, 184] on button "Ya, lanjutkan" at bounding box center [357, 189] width 43 height 10
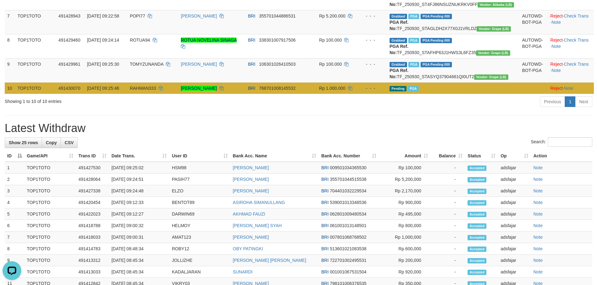
click at [155, 94] on td "RAHMAN333" at bounding box center [152, 88] width 51 height 12
copy td "RAHMAN333"
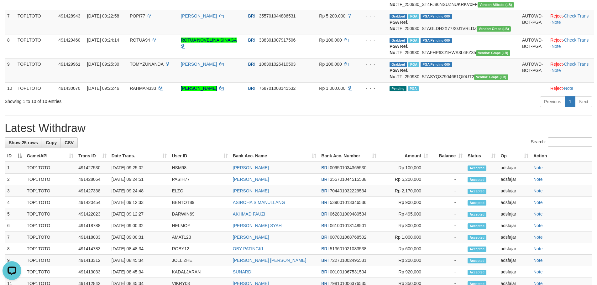
click at [207, 105] on div "Showing 1 to 10 of 10 entries" at bounding box center [124, 100] width 239 height 9
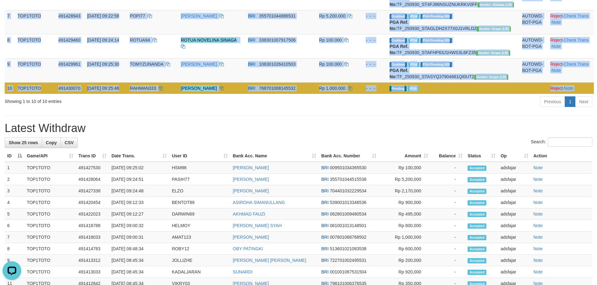
click at [206, 94] on td "SYAHIDIN NURRAHMAN" at bounding box center [211, 88] width 67 height 12
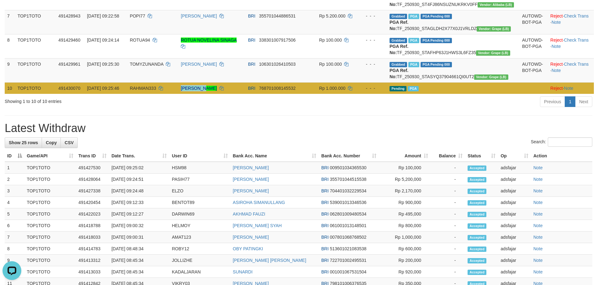
click at [206, 94] on td "SYAHIDIN NURRAHMAN" at bounding box center [211, 88] width 67 height 12
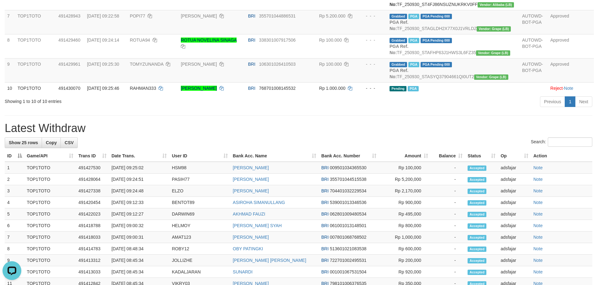
click at [301, 160] on div "**********" at bounding box center [298, 139] width 597 height 710
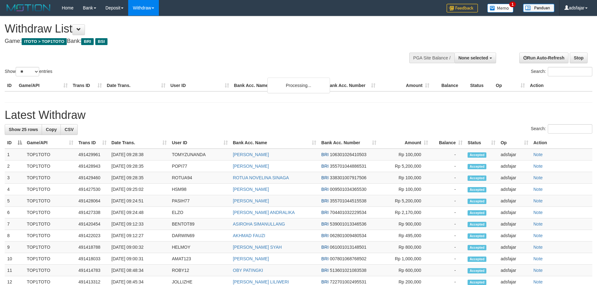
select select
select select "**"
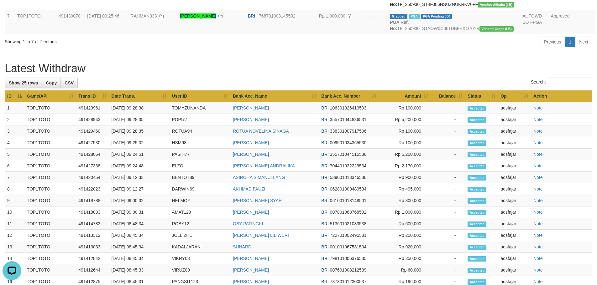
click at [181, 102] on th "User ID" at bounding box center [199, 97] width 61 height 12
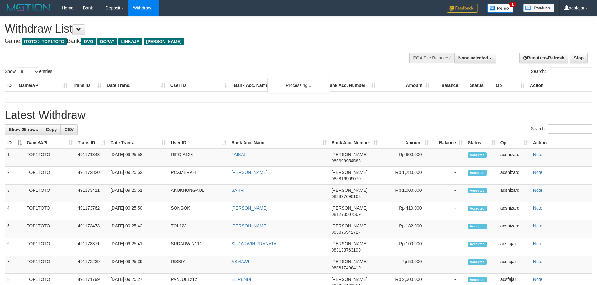
select select
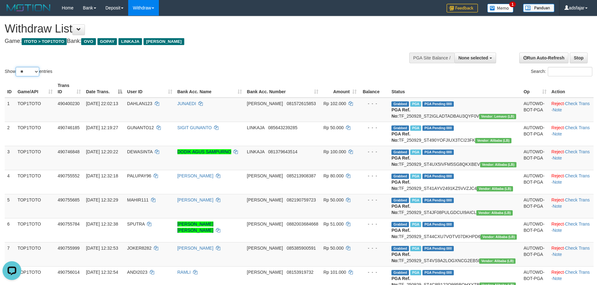
click at [29, 71] on select "** ** ** ***" at bounding box center [28, 71] width 24 height 9
select select "***"
click at [17, 67] on select "** ** ** ***" at bounding box center [28, 71] width 24 height 9
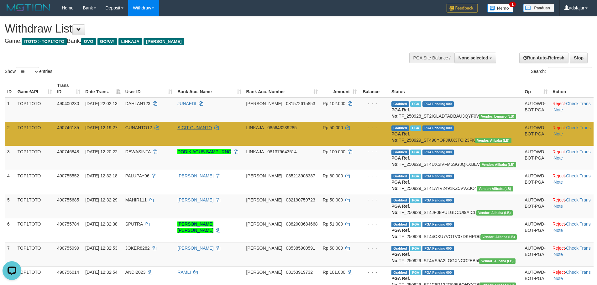
scroll to position [1730, 0]
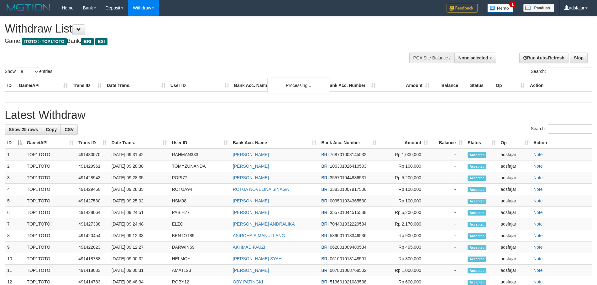
select select
select select "**"
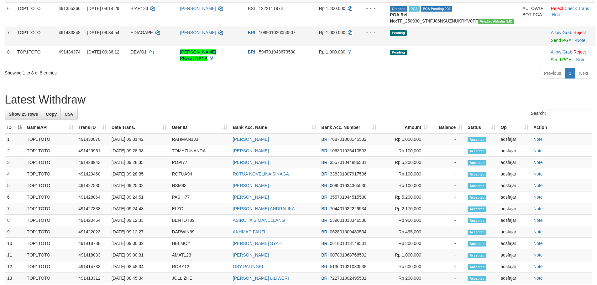
scroll to position [187, 0]
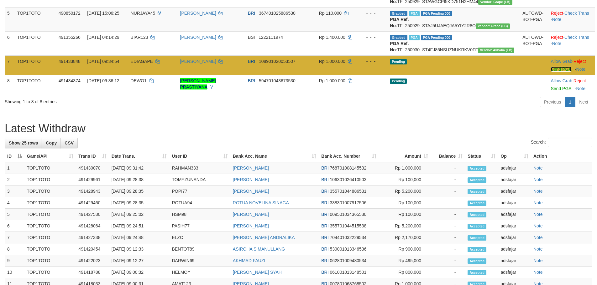
click at [551, 72] on link "Send PGA" at bounding box center [561, 69] width 20 height 5
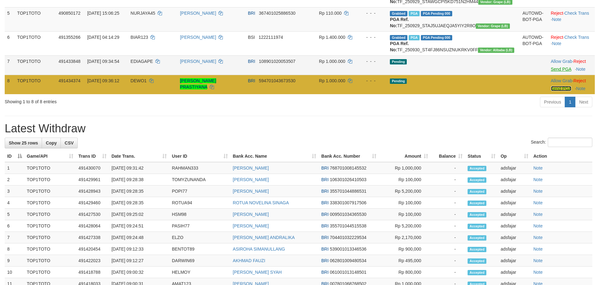
click at [551, 91] on link "Send PGA" at bounding box center [561, 88] width 20 height 5
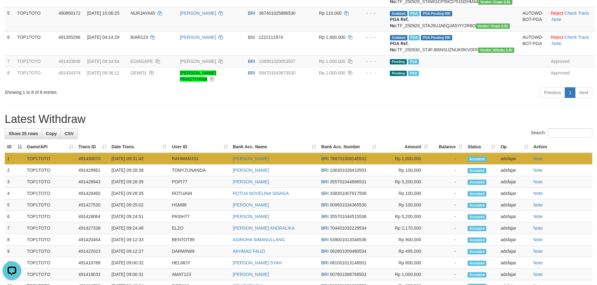
click at [247, 96] on div "Showing 1 to 8 of 8 entries" at bounding box center [124, 91] width 249 height 9
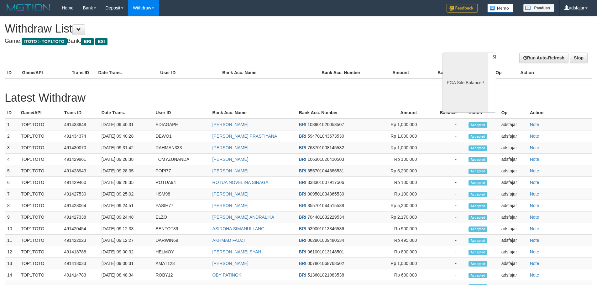
select select
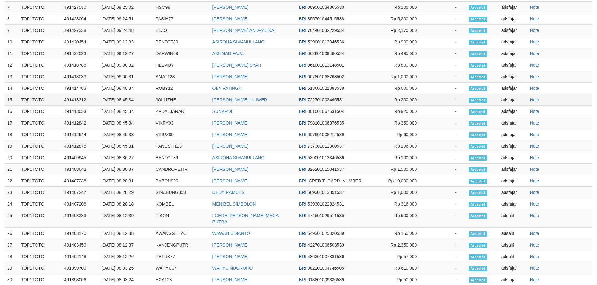
select select "**"
select select
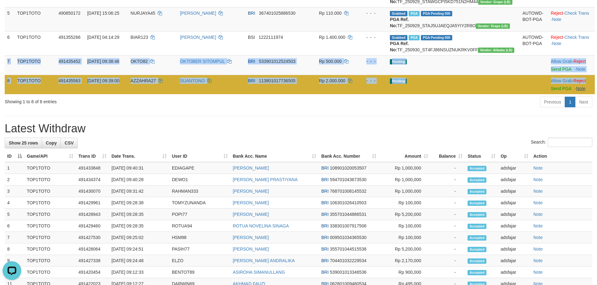
copy tbody "7 TOP1TOTO 491435452 [DATE] 09:38:46 OKTO82 OKTOBER SITOMPUL BRI 53390101252450…"
drag, startPoint x: 7, startPoint y: 90, endPoint x: 584, endPoint y: 121, distance: 578.7
click at [584, 94] on tbody "1 TOP1TOTO 490755930 29/09/2025 12:32:49 DILA29 WAWAN GUNAWAN BRI 0161010147225…" at bounding box center [300, 3] width 590 height 184
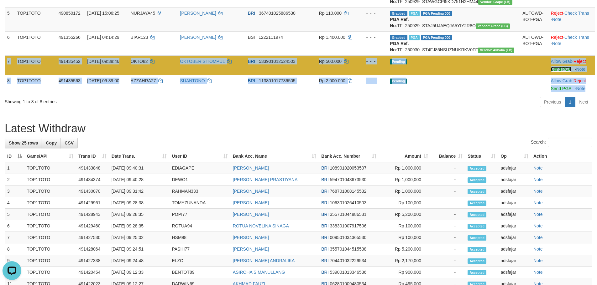
click at [551, 72] on link "Send PGA" at bounding box center [561, 69] width 20 height 5
drag, startPoint x: 548, startPoint y: 101, endPoint x: 321, endPoint y: 145, distance: 231.5
click at [551, 91] on link "Send PGA" at bounding box center [561, 88] width 20 height 5
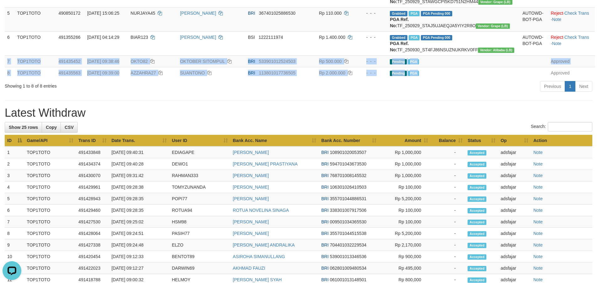
click at [379, 147] on th "Amount" at bounding box center [405, 141] width 52 height 12
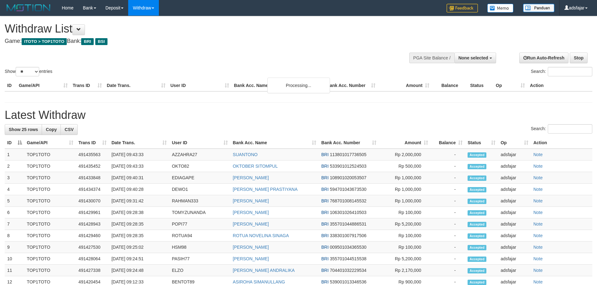
select select
select select "**"
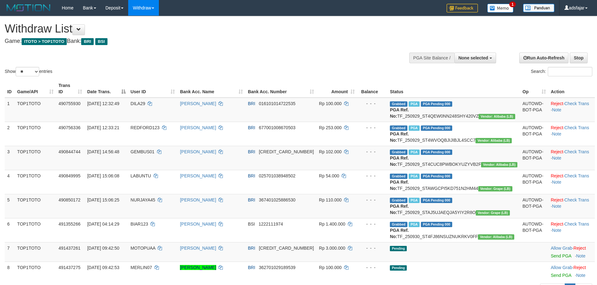
select select
select select "**"
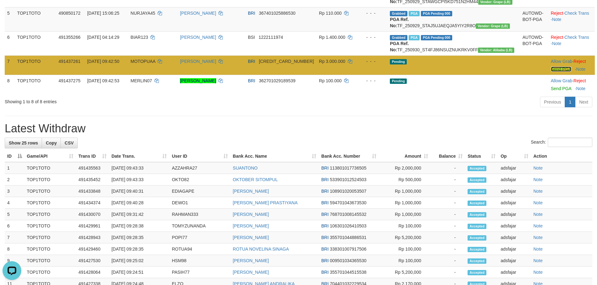
click at [551, 72] on link "Send PGA" at bounding box center [561, 69] width 20 height 5
click at [551, 91] on link "Send PGA" at bounding box center [561, 88] width 20 height 5
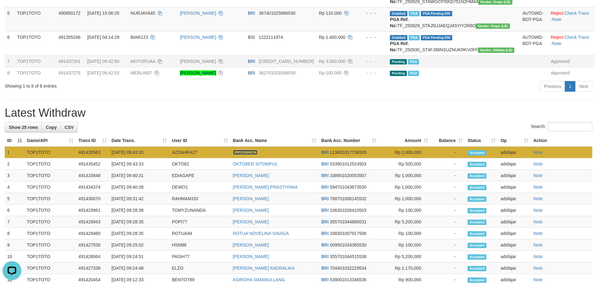
click at [236, 155] on link "SUANTONO" at bounding box center [245, 152] width 25 height 5
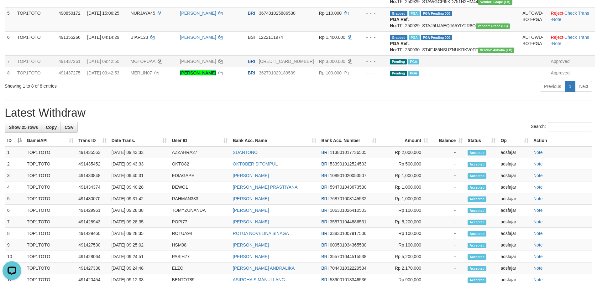
click at [348, 119] on h1 "Latest Withdraw" at bounding box center [299, 113] width 588 height 13
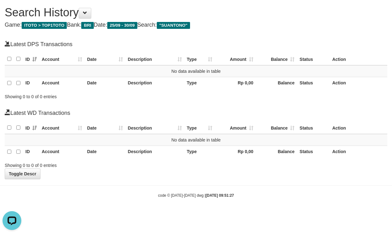
click at [241, 116] on h4 "Latest WD Transactions" at bounding box center [196, 112] width 382 height 7
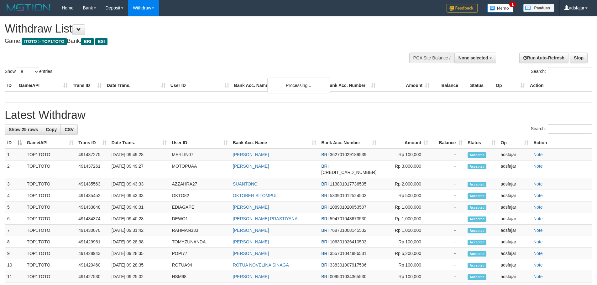
select select
select select "**"
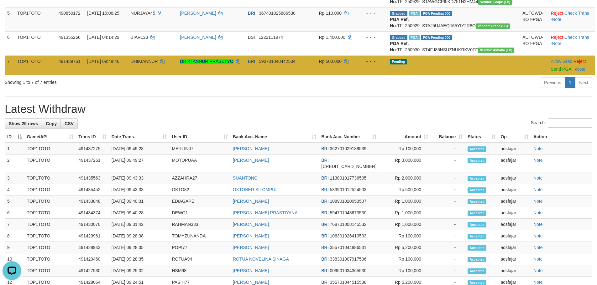
click at [548, 75] on td "Allow Grab · Reject Send PGA · Note" at bounding box center [571, 64] width 47 height 19
click at [551, 72] on link "Send PGA" at bounding box center [561, 69] width 20 height 5
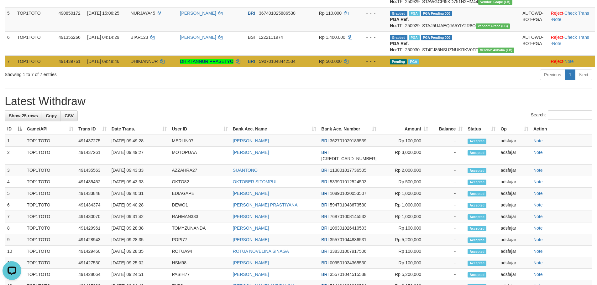
click at [157, 67] on td "DHIKIANNUR" at bounding box center [153, 61] width 50 height 12
copy td "DHIKIANNUR"
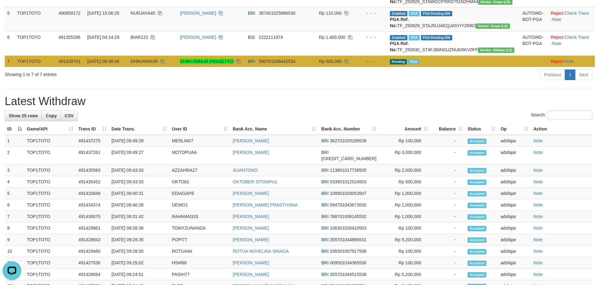
click at [206, 67] on td "DHIKI ANNUR PRASETYO" at bounding box center [211, 61] width 68 height 12
drag, startPoint x: 206, startPoint y: 98, endPoint x: 240, endPoint y: 91, distance: 35.2
click at [240, 67] on td "DHIKI ANNUR PRASETYO" at bounding box center [211, 61] width 68 height 12
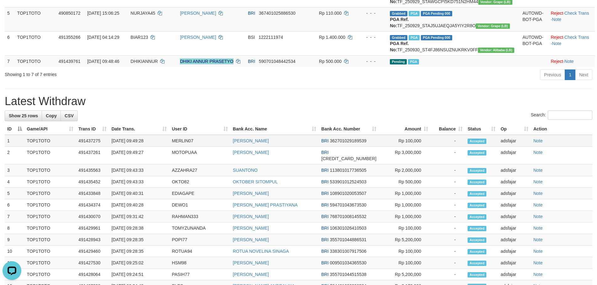
copy link "DHIKI ANNUR PRASETYO"
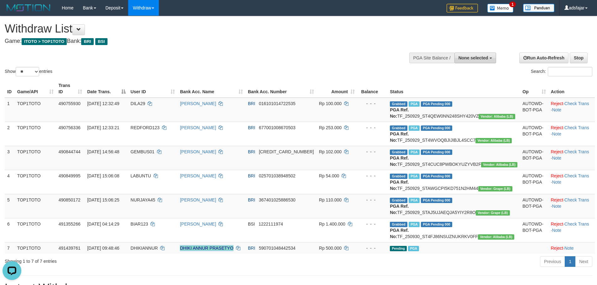
click at [477, 62] on button "None selected" at bounding box center [475, 58] width 42 height 11
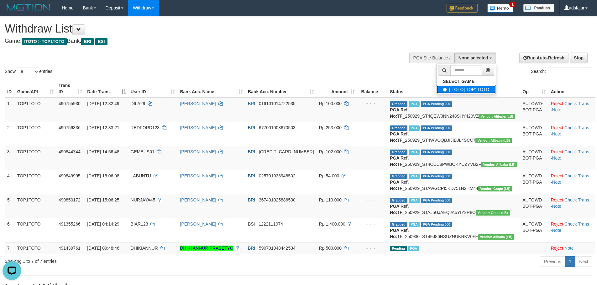
click at [463, 88] on label "[ITOTO] TOP1TOTO" at bounding box center [466, 90] width 59 height 8
select select "***"
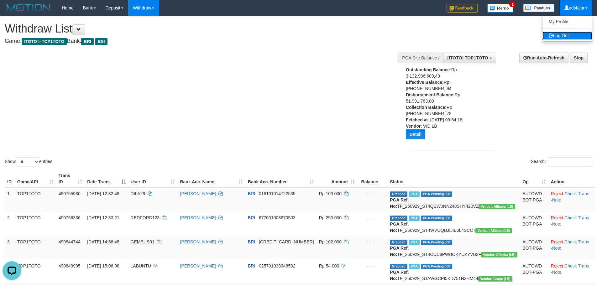
click at [561, 38] on link "Log Out" at bounding box center [567, 36] width 50 height 8
